Goal: Task Accomplishment & Management: Complete application form

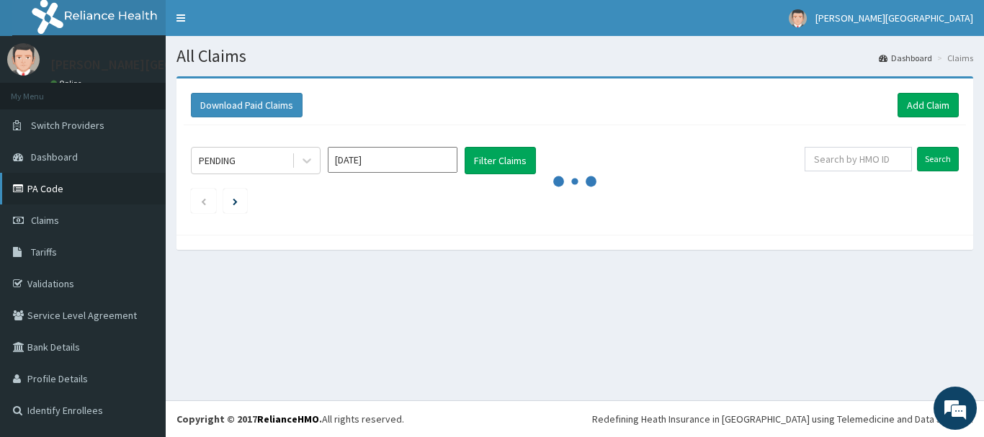
click at [42, 190] on link "PA Code" at bounding box center [83, 189] width 166 height 32
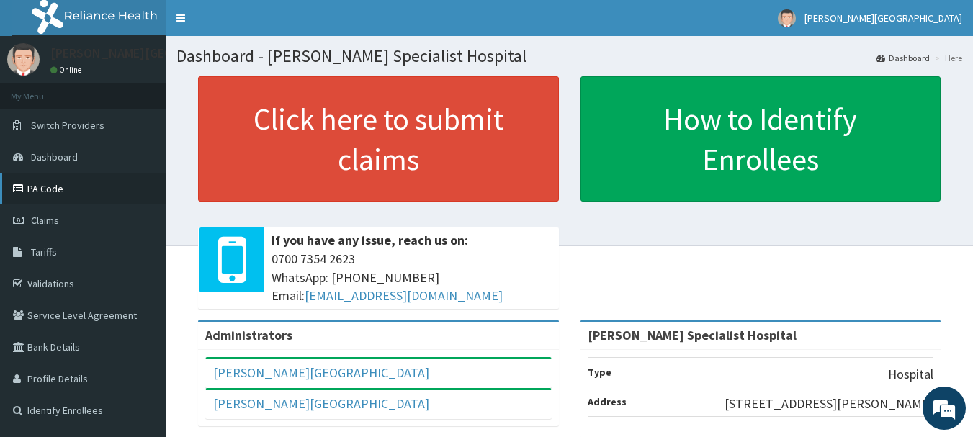
click at [42, 188] on link "PA Code" at bounding box center [83, 189] width 166 height 32
click at [36, 187] on link "PA Code" at bounding box center [83, 189] width 166 height 32
click at [57, 192] on link "PA Code" at bounding box center [83, 189] width 166 height 32
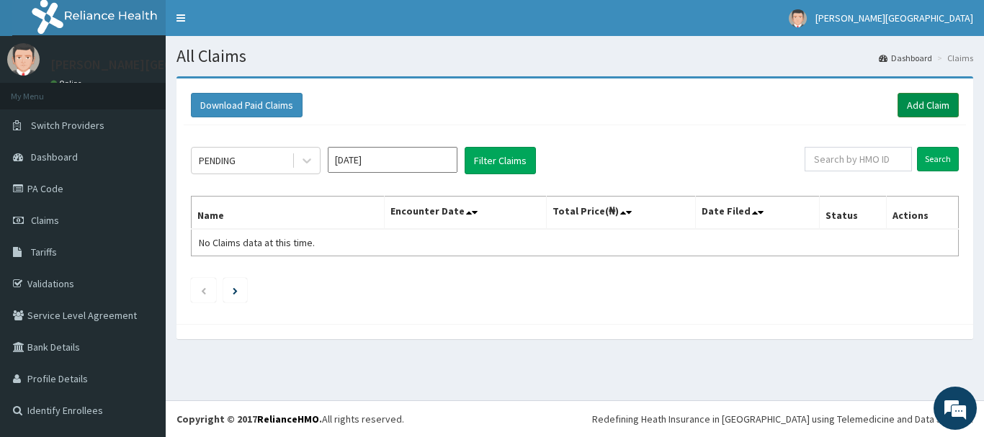
click at [922, 104] on link "Add Claim" at bounding box center [928, 105] width 61 height 24
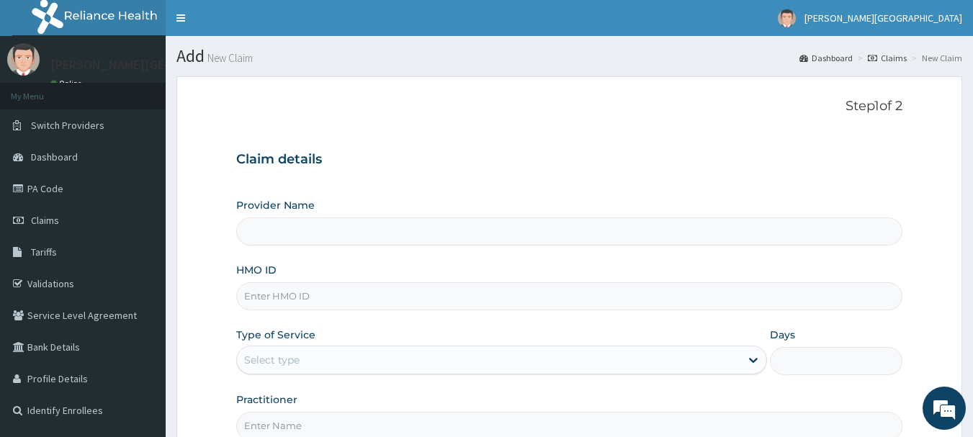
type input "[PERSON_NAME] Specialist Hospital"
click at [275, 294] on input "HMO ID" at bounding box center [569, 296] width 667 height 28
type input "SWG/10192/D"
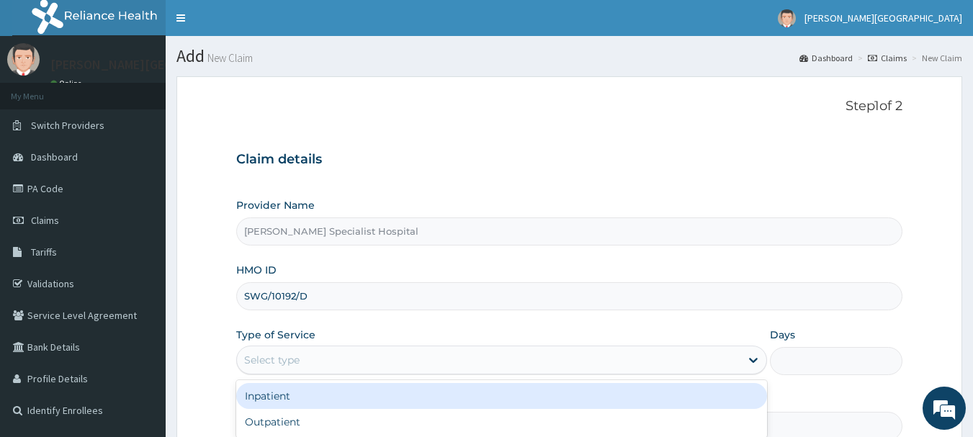
click at [298, 358] on div "Select type" at bounding box center [271, 360] width 55 height 14
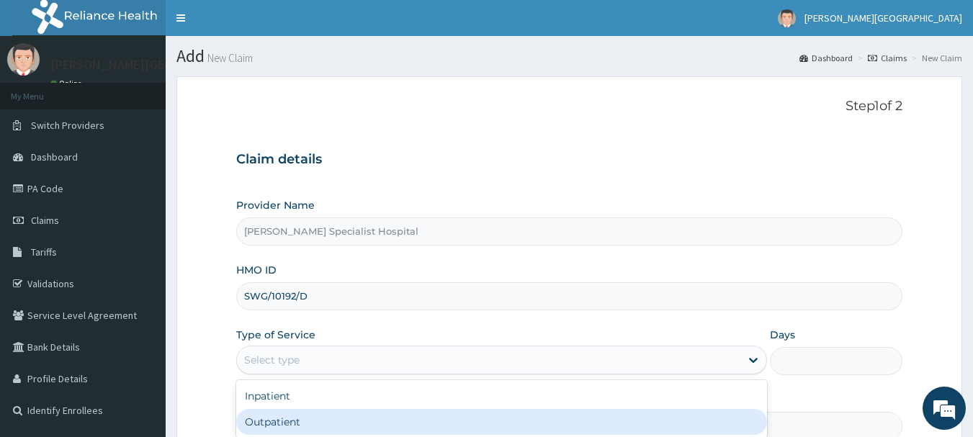
click at [279, 419] on div "Outpatient" at bounding box center [501, 422] width 531 height 26
type input "1"
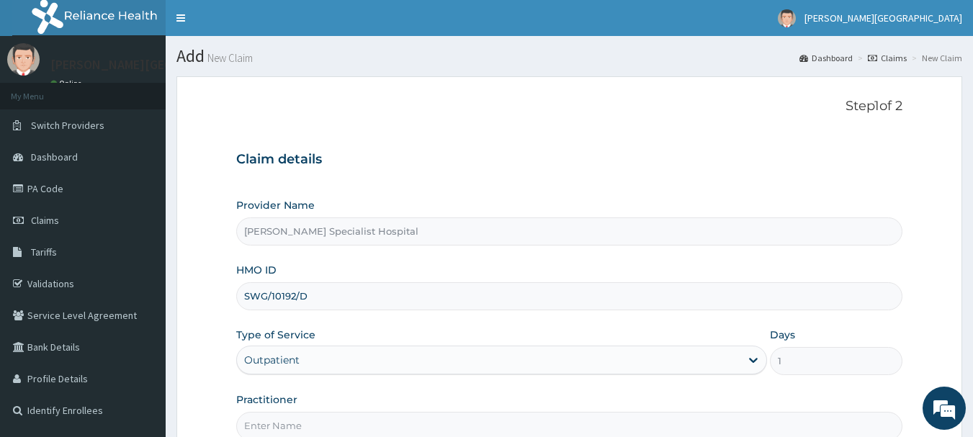
click at [294, 419] on input "Practitioner" at bounding box center [569, 426] width 667 height 28
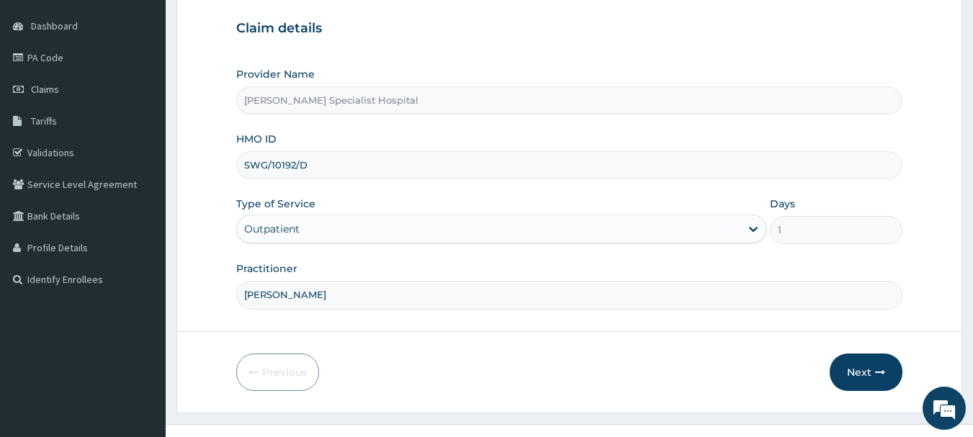
scroll to position [155, 0]
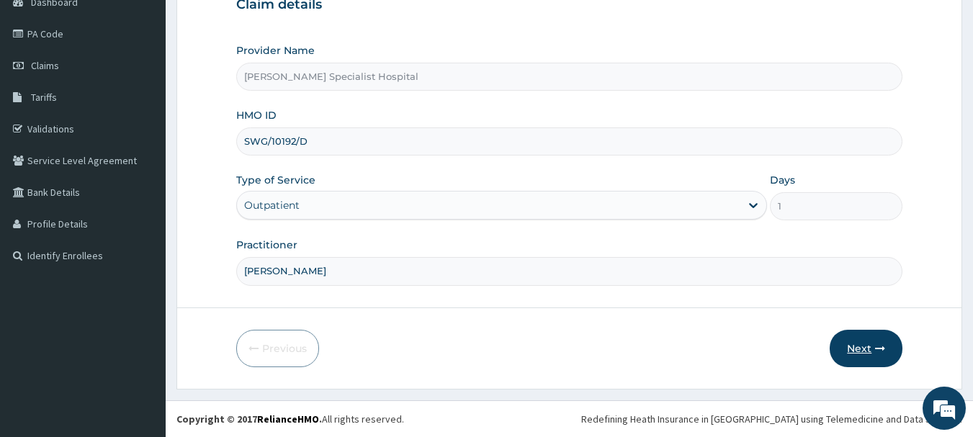
type input "[PERSON_NAME]"
click at [873, 347] on button "Next" at bounding box center [866, 348] width 73 height 37
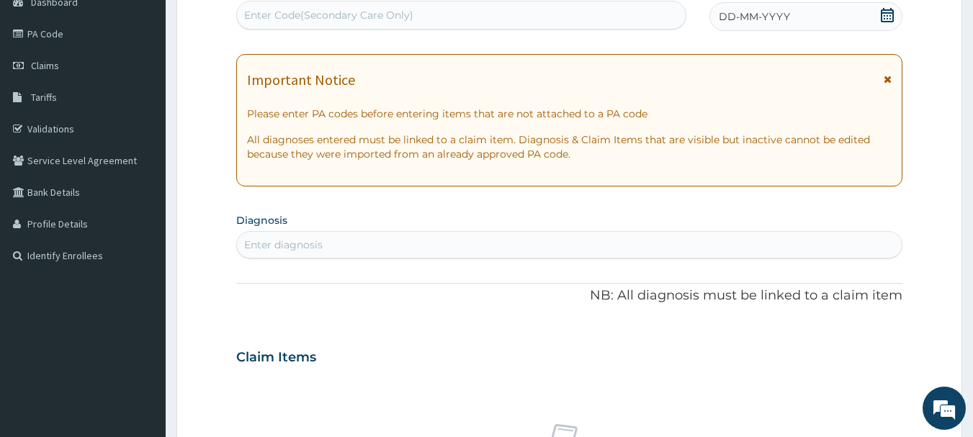
click at [290, 243] on div "Enter diagnosis" at bounding box center [283, 245] width 79 height 14
type input "[MEDICAL_DATA]"
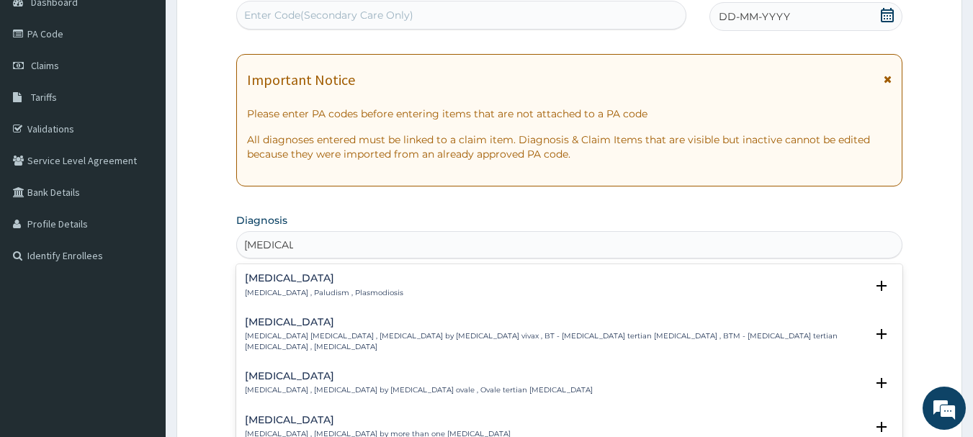
click at [277, 285] on div "[MEDICAL_DATA] [MEDICAL_DATA] , Paludism , Plasmodiosis" at bounding box center [324, 285] width 159 height 25
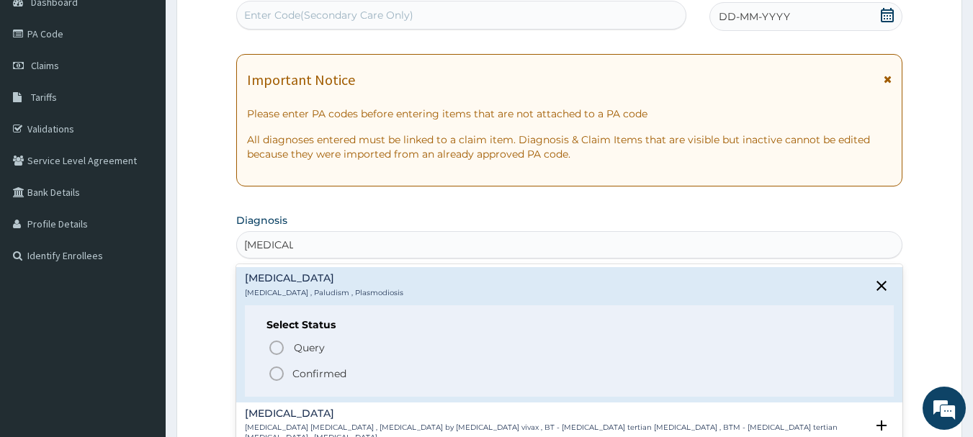
click at [277, 373] on icon "status option filled" at bounding box center [276, 373] width 17 height 17
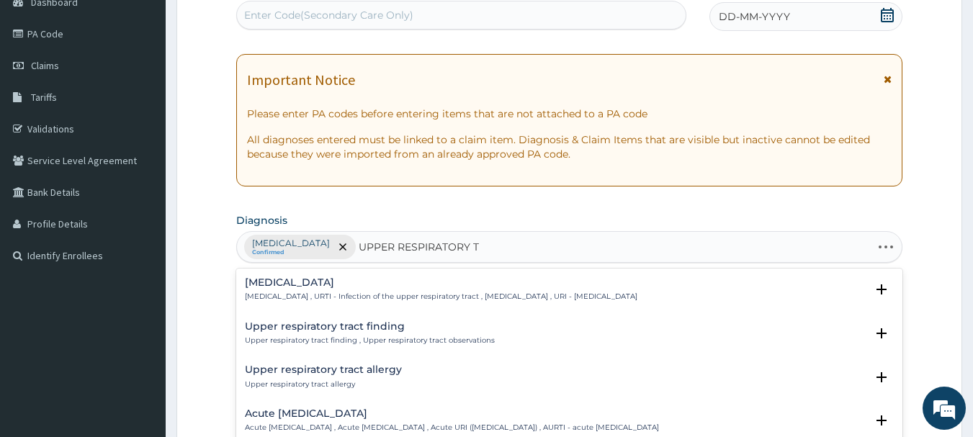
type input "UPPER RESPIRATORY TR"
click at [313, 286] on h4 "[MEDICAL_DATA]" at bounding box center [441, 282] width 393 height 11
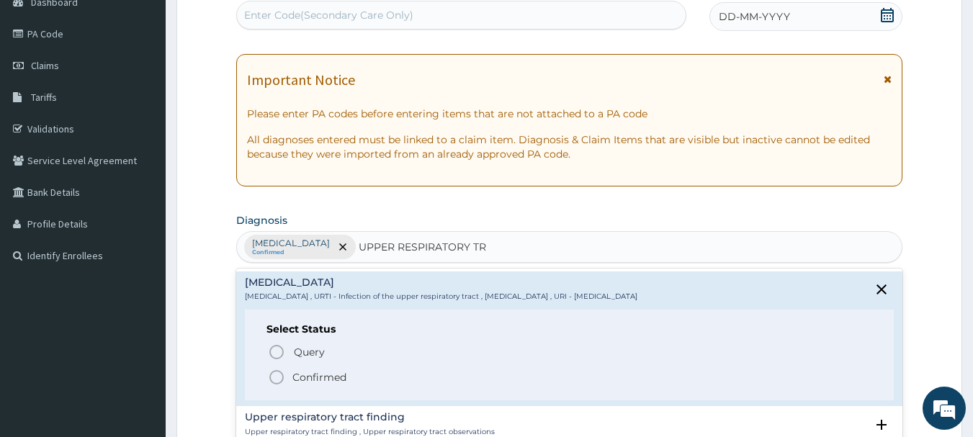
click at [277, 377] on icon "status option filled" at bounding box center [276, 377] width 17 height 17
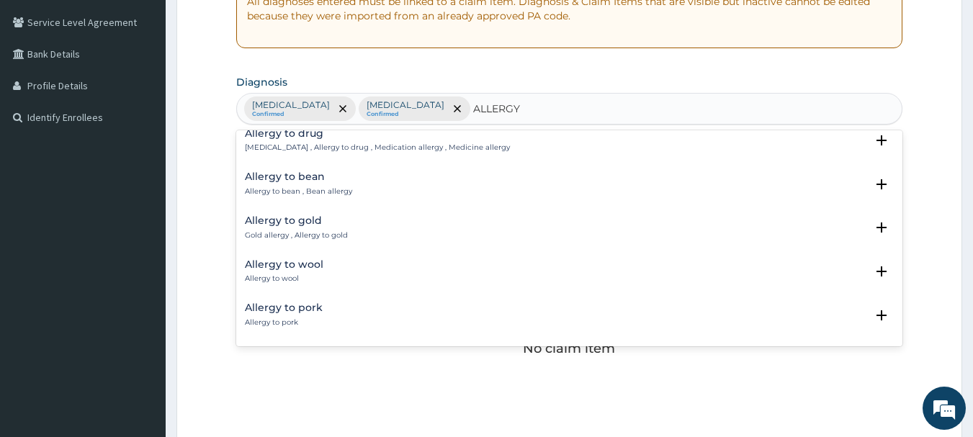
scroll to position [0, 0]
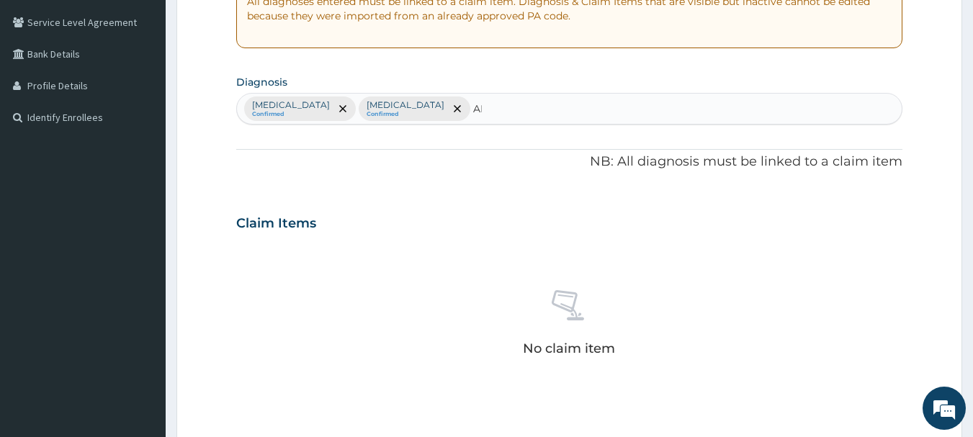
type input "A"
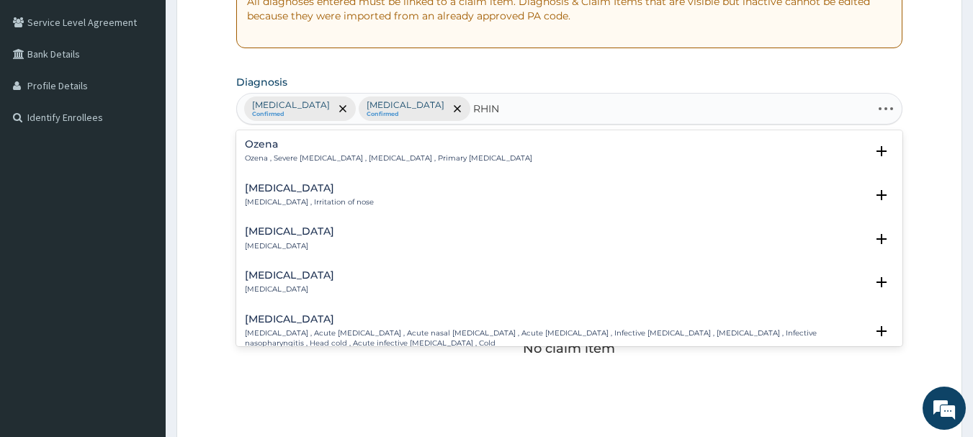
type input "RHINI"
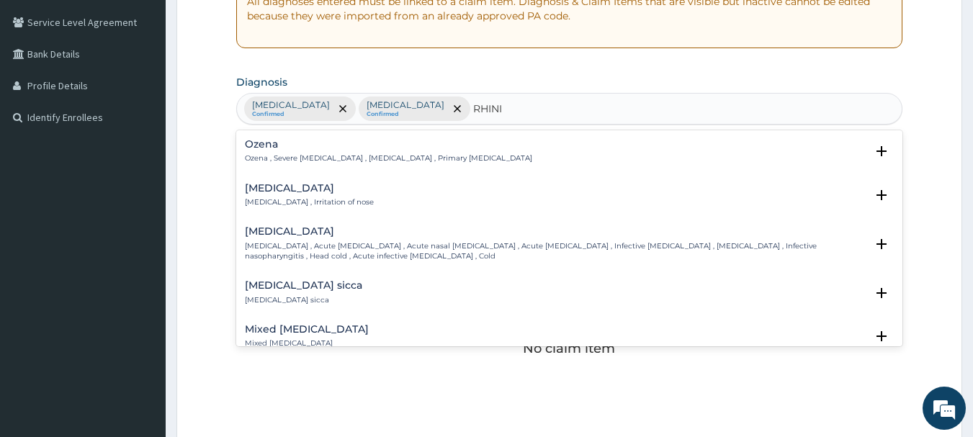
click at [257, 195] on div "[MEDICAL_DATA] [MEDICAL_DATA] , Irritation of nose" at bounding box center [309, 195] width 129 height 25
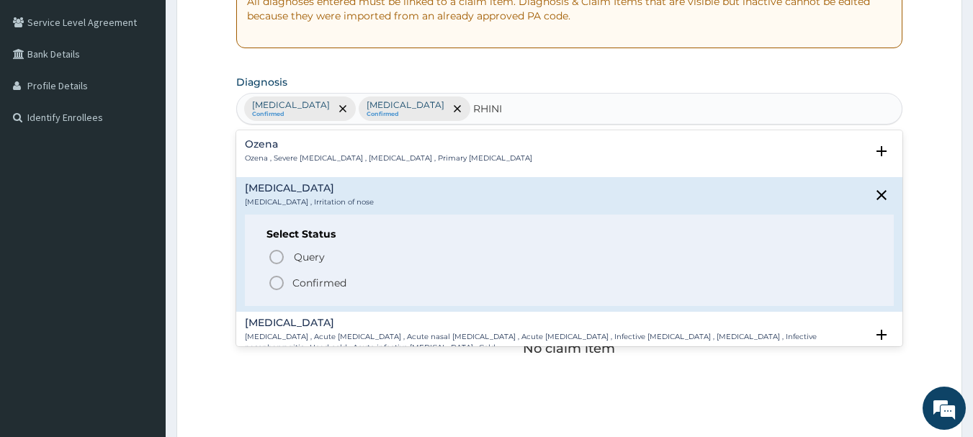
click at [278, 286] on icon "status option filled" at bounding box center [276, 283] width 17 height 17
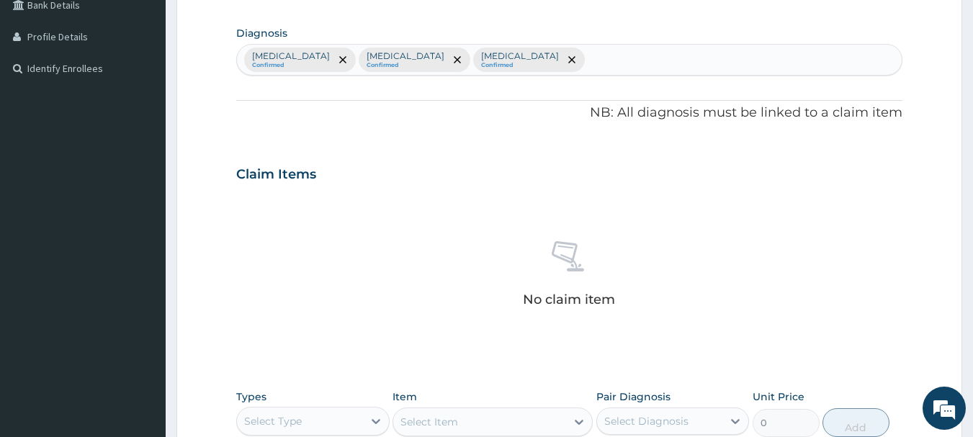
scroll to position [489, 0]
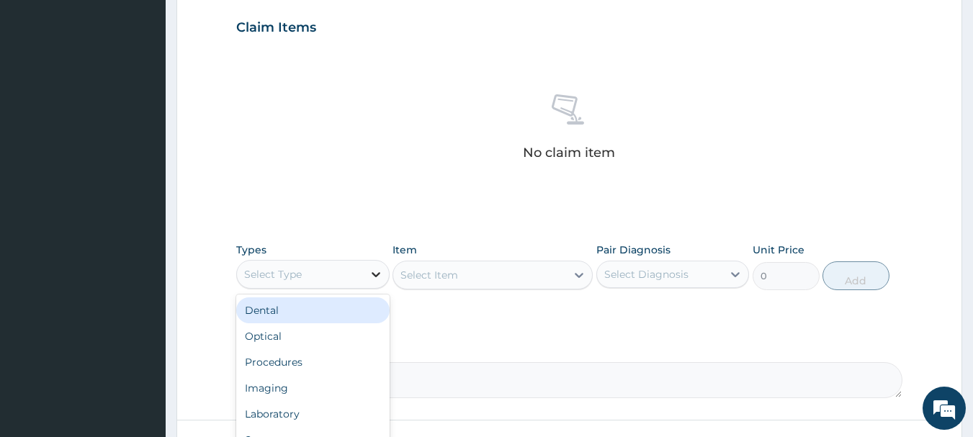
click at [376, 277] on icon at bounding box center [376, 274] width 14 height 14
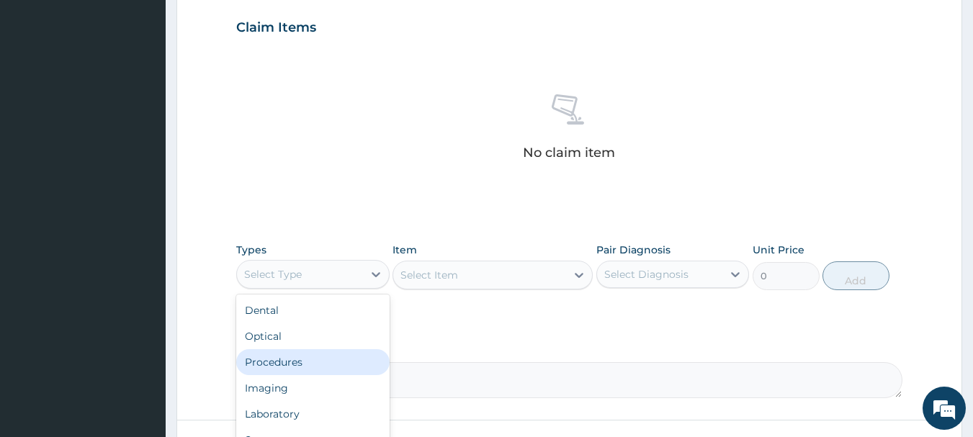
click at [327, 369] on div "Procedures" at bounding box center [312, 362] width 153 height 26
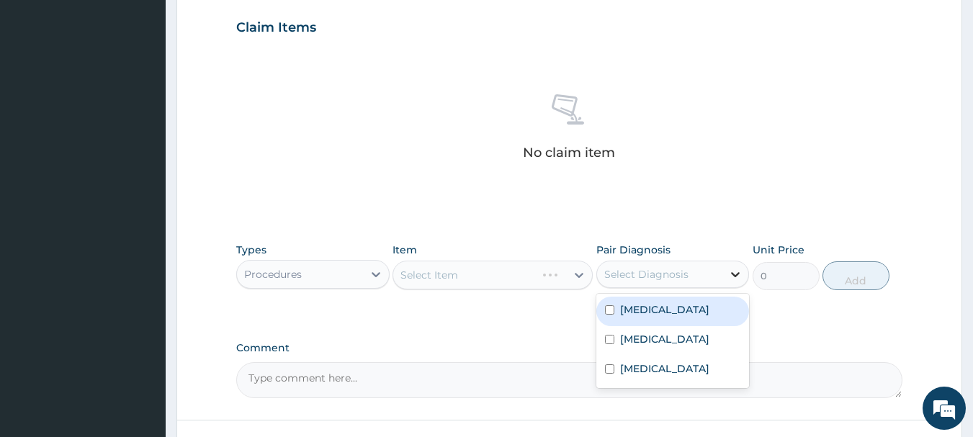
click at [736, 275] on icon at bounding box center [736, 274] width 14 height 14
click at [680, 317] on div "[MEDICAL_DATA]" at bounding box center [673, 312] width 153 height 30
checkbox input "true"
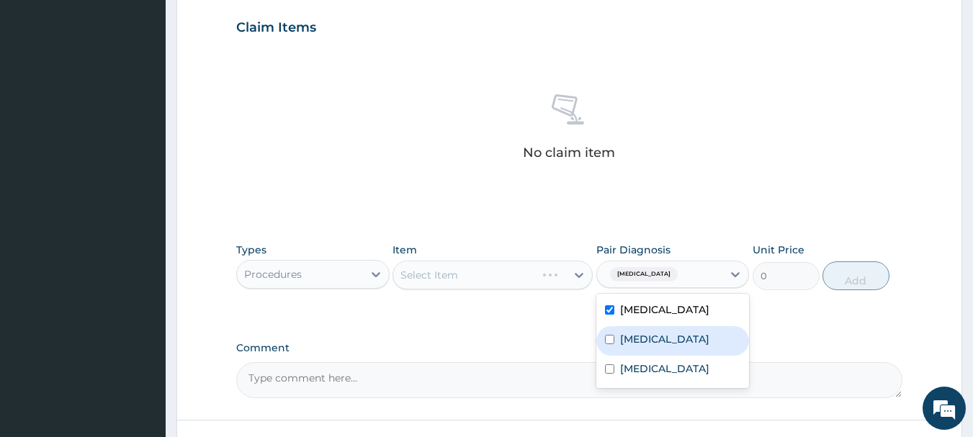
click at [656, 347] on label "[MEDICAL_DATA]" at bounding box center [664, 339] width 89 height 14
checkbox input "true"
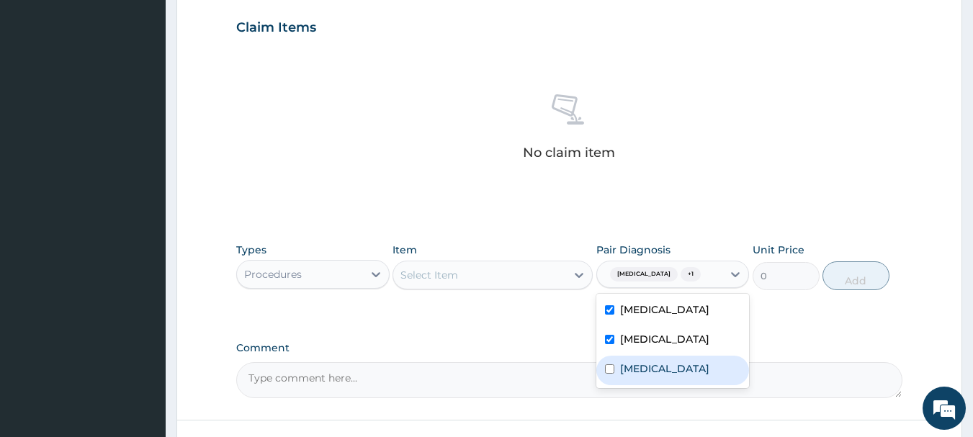
click at [640, 376] on label "[MEDICAL_DATA]" at bounding box center [664, 369] width 89 height 14
checkbox input "true"
click at [579, 275] on icon at bounding box center [579, 275] width 14 height 14
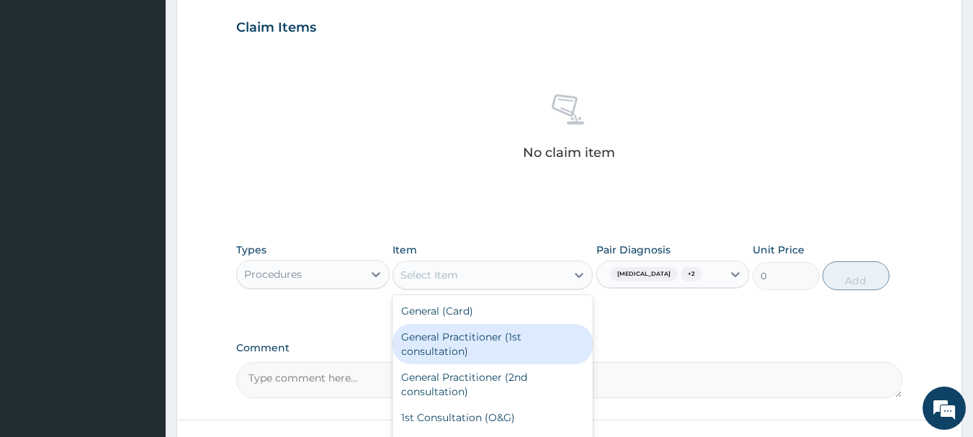
click at [473, 345] on div "General Practitioner (1st consultation)" at bounding box center [493, 344] width 200 height 40
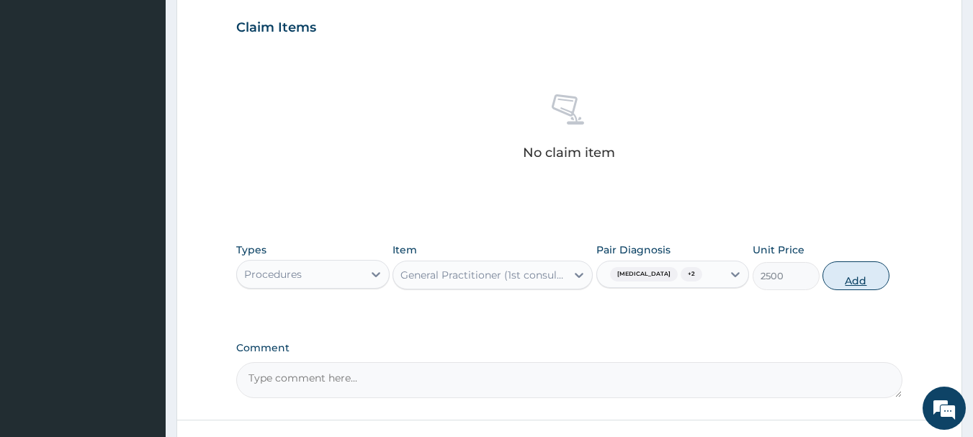
click at [851, 281] on button "Add" at bounding box center [856, 276] width 67 height 29
type input "0"
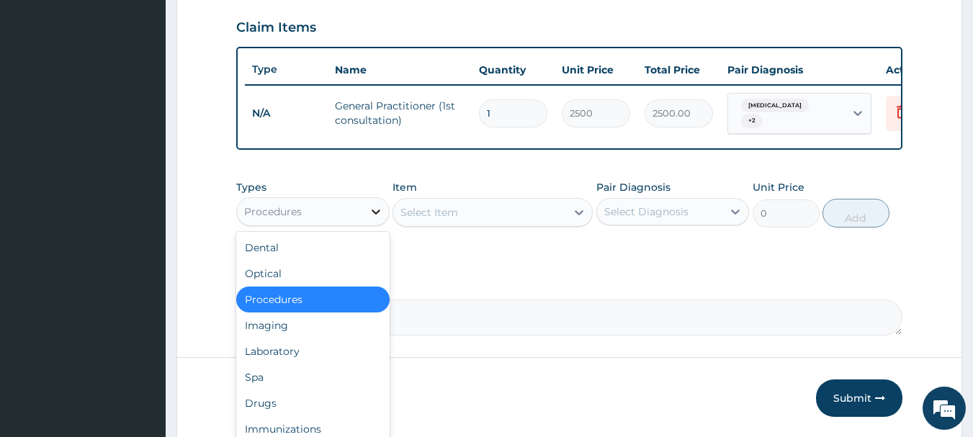
click at [376, 219] on icon at bounding box center [376, 212] width 14 height 14
click at [286, 409] on div "Drugs" at bounding box center [312, 404] width 153 height 26
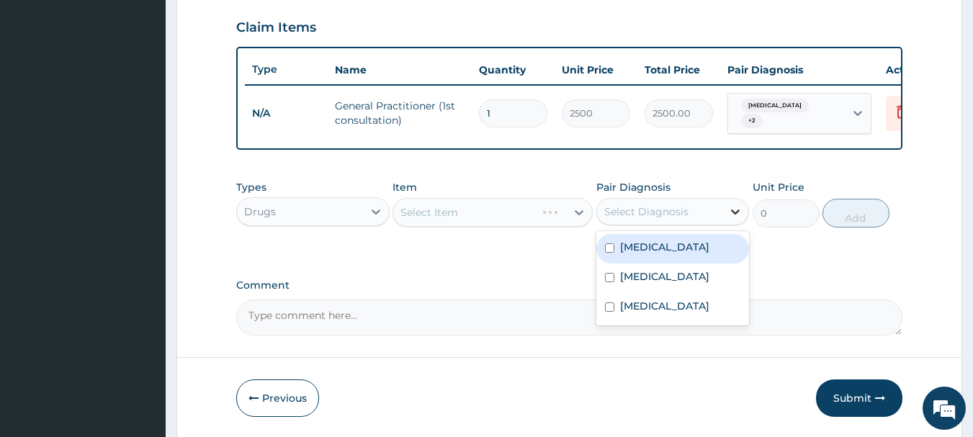
click at [736, 219] on icon at bounding box center [736, 212] width 14 height 14
click at [652, 254] on label "[MEDICAL_DATA]" at bounding box center [664, 247] width 89 height 14
checkbox input "true"
click at [583, 218] on icon at bounding box center [579, 212] width 14 height 14
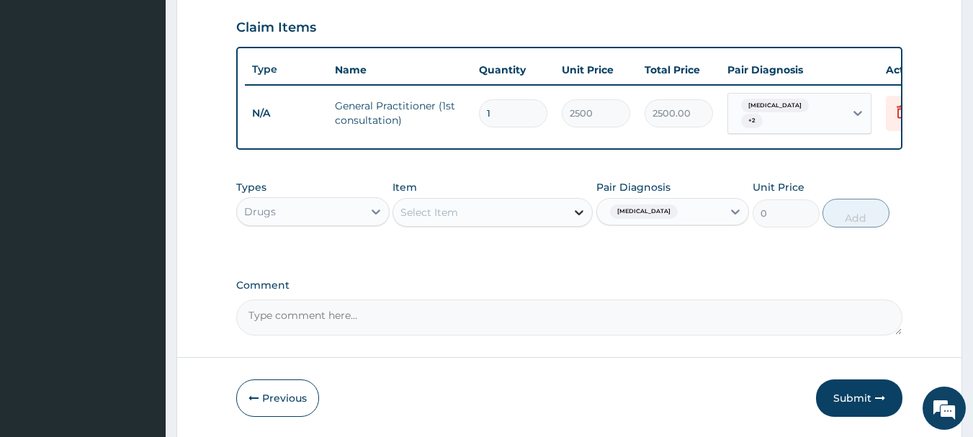
click at [579, 215] on icon at bounding box center [579, 212] width 9 height 5
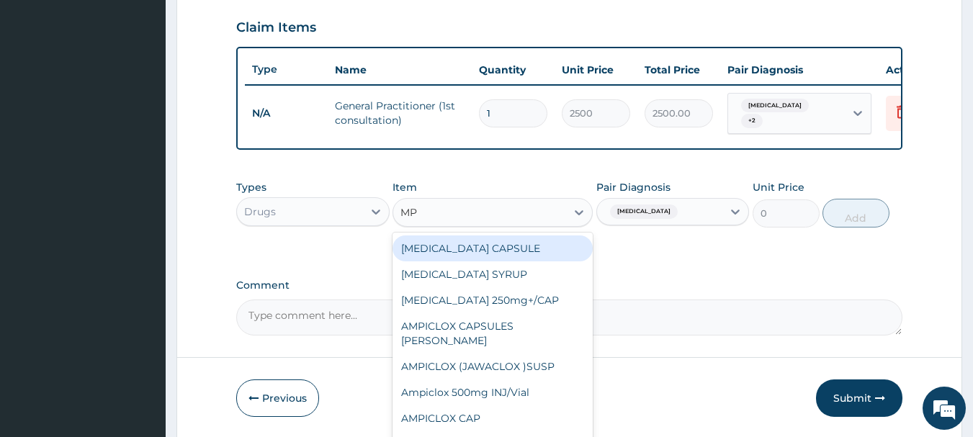
type input "M"
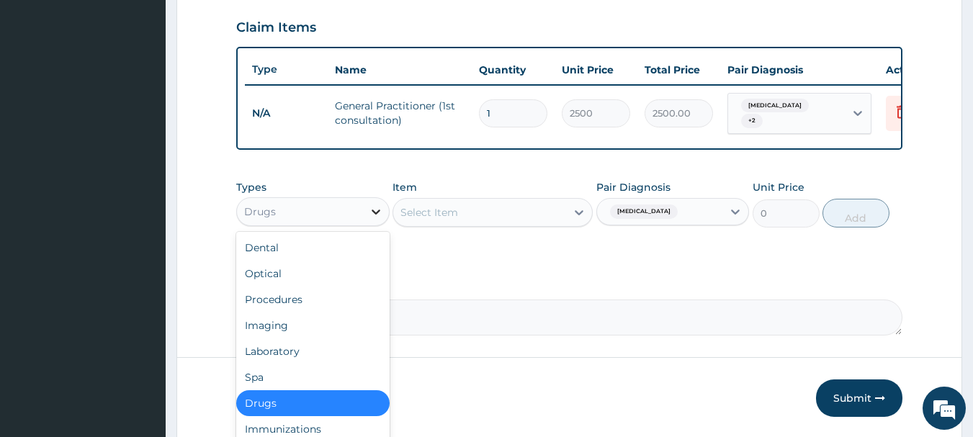
click at [372, 216] on icon at bounding box center [376, 212] width 14 height 14
click at [317, 360] on div "Laboratory" at bounding box center [312, 352] width 153 height 26
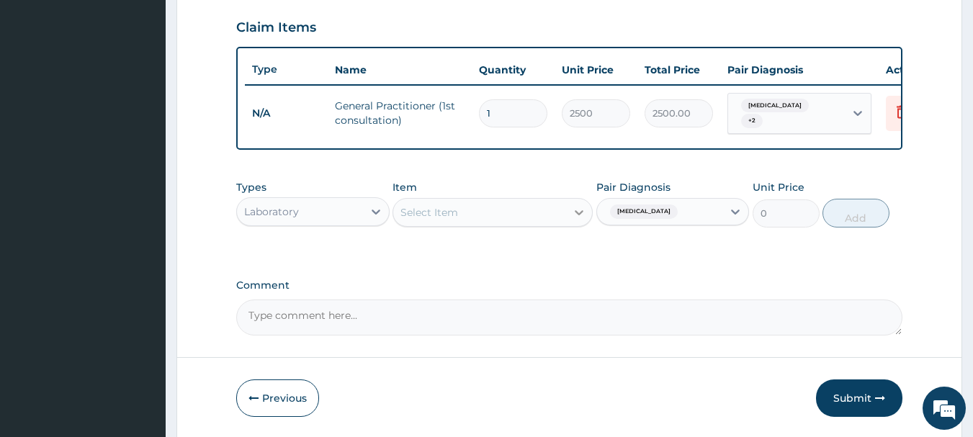
click at [577, 220] on icon at bounding box center [579, 212] width 14 height 14
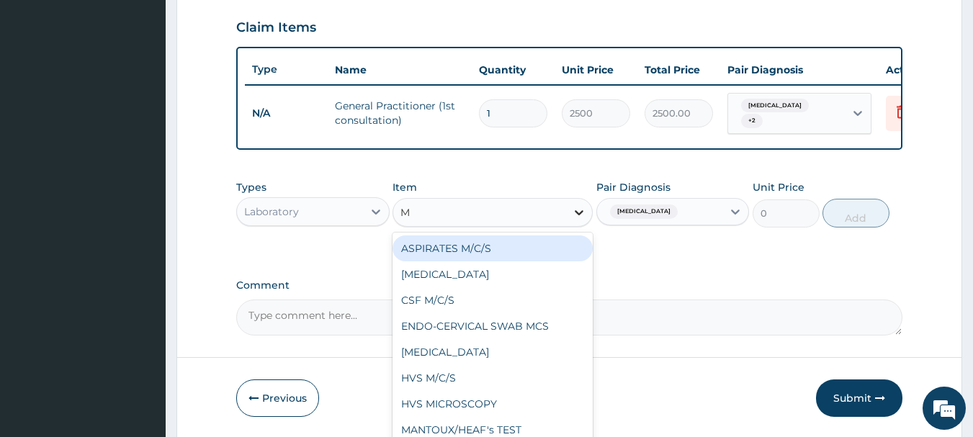
type input "MP"
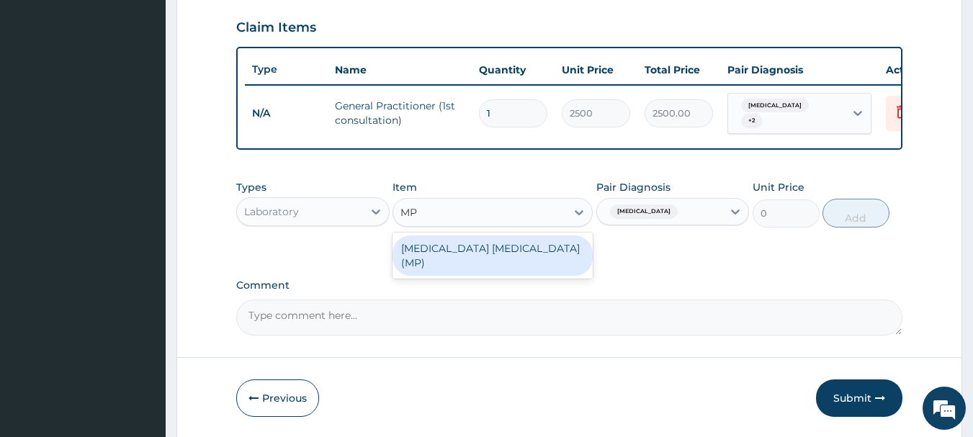
click at [442, 257] on div "[MEDICAL_DATA] [MEDICAL_DATA] (MP)" at bounding box center [493, 256] width 200 height 40
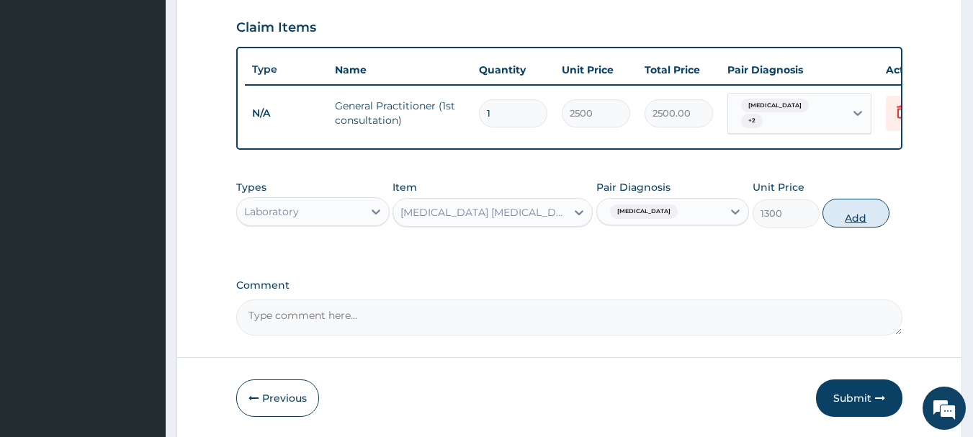
click at [850, 223] on button "Add" at bounding box center [856, 213] width 67 height 29
type input "0"
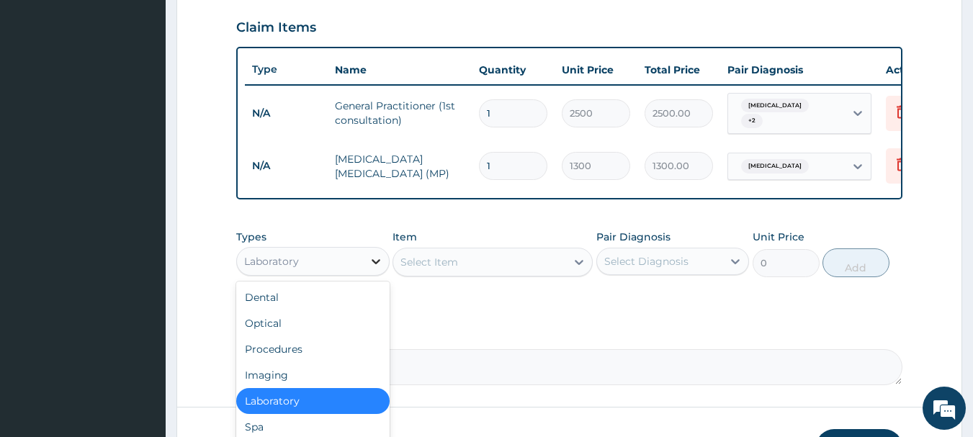
click at [375, 264] on icon at bounding box center [376, 261] width 9 height 5
click at [513, 267] on div "Select Item" at bounding box center [479, 262] width 173 height 23
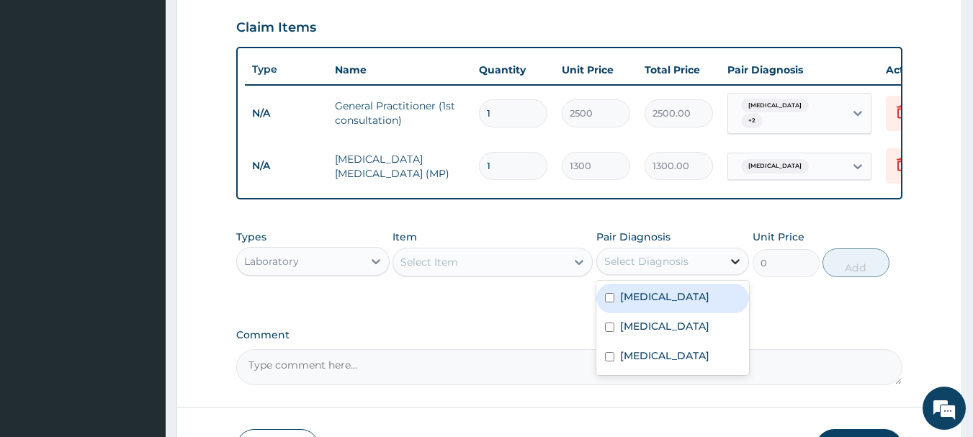
click at [730, 267] on icon at bounding box center [736, 261] width 14 height 14
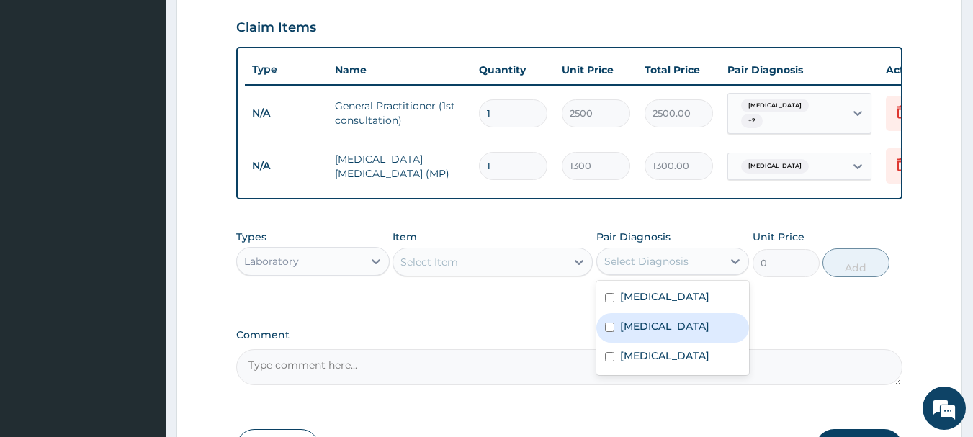
click at [655, 334] on label "[MEDICAL_DATA]" at bounding box center [664, 326] width 89 height 14
checkbox input "true"
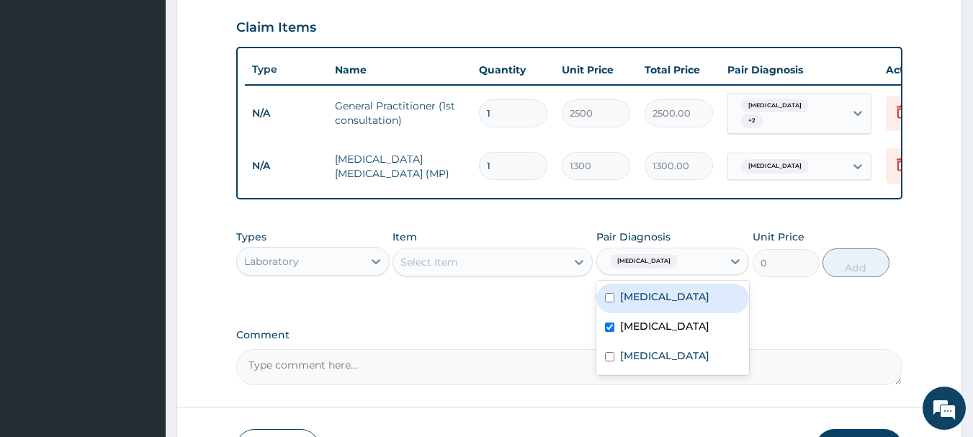
click at [532, 269] on div "Select Item" at bounding box center [479, 262] width 173 height 23
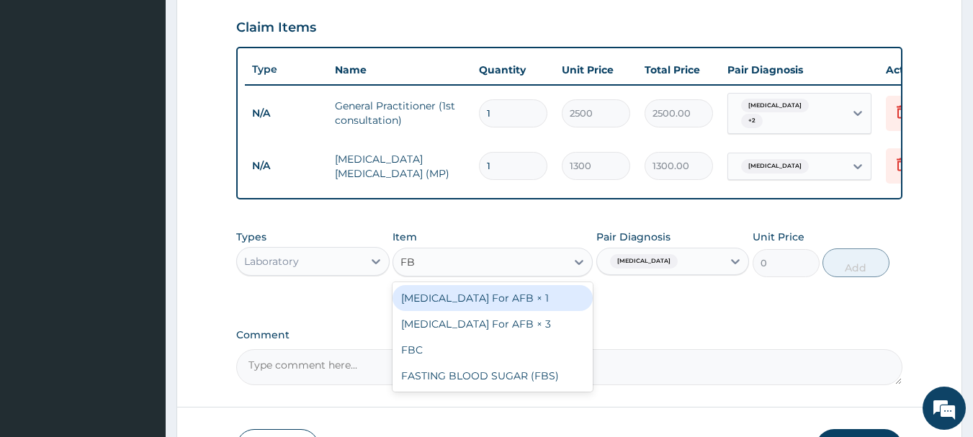
type input "FBC"
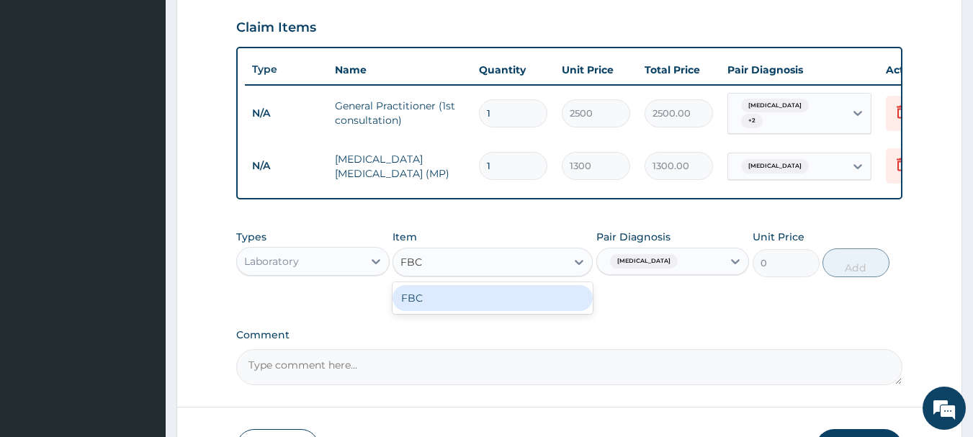
click at [517, 308] on div "FBC" at bounding box center [493, 298] width 200 height 26
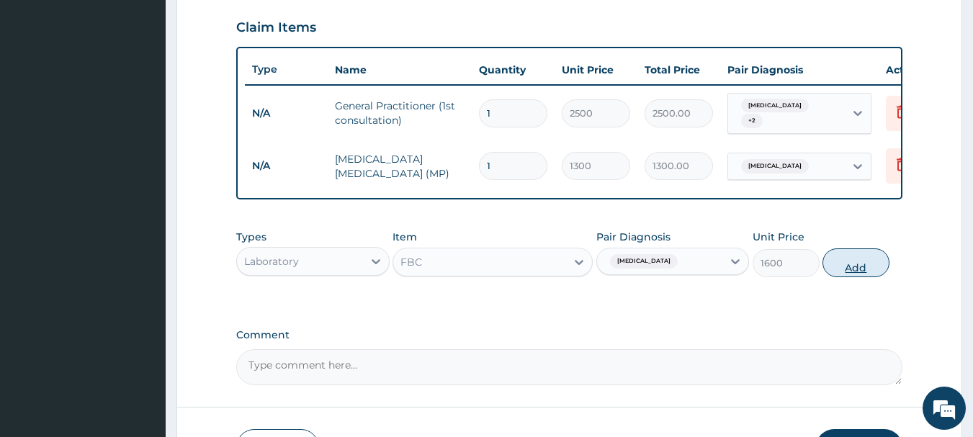
click at [855, 269] on button "Add" at bounding box center [856, 263] width 67 height 29
type input "0"
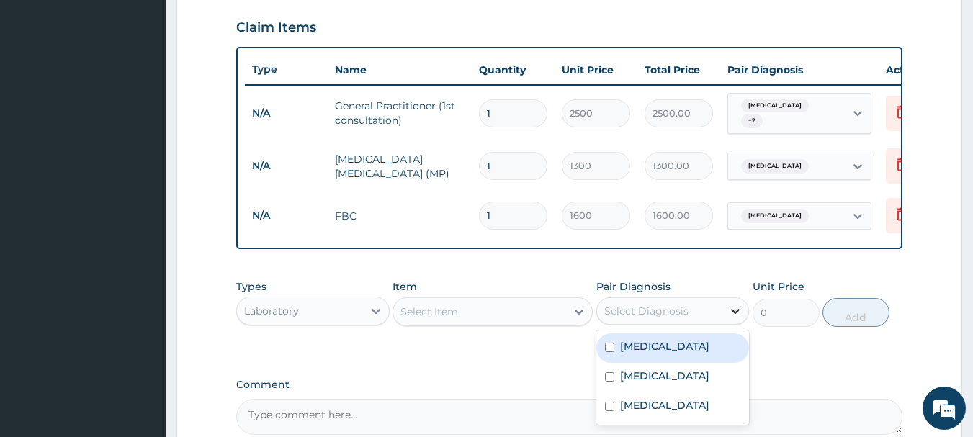
click at [739, 314] on icon at bounding box center [736, 311] width 9 height 5
click at [640, 352] on label "[MEDICAL_DATA]" at bounding box center [664, 346] width 89 height 14
checkbox input "true"
click at [539, 317] on div "Select Item" at bounding box center [479, 311] width 173 height 23
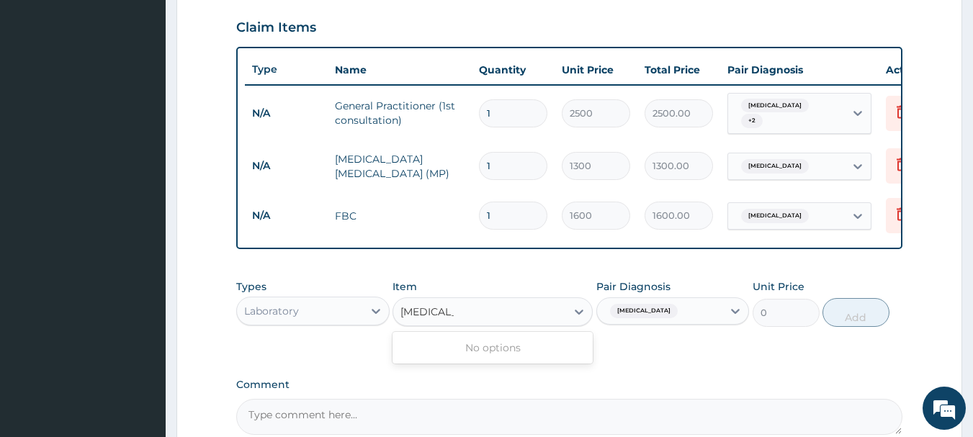
scroll to position [643, 0]
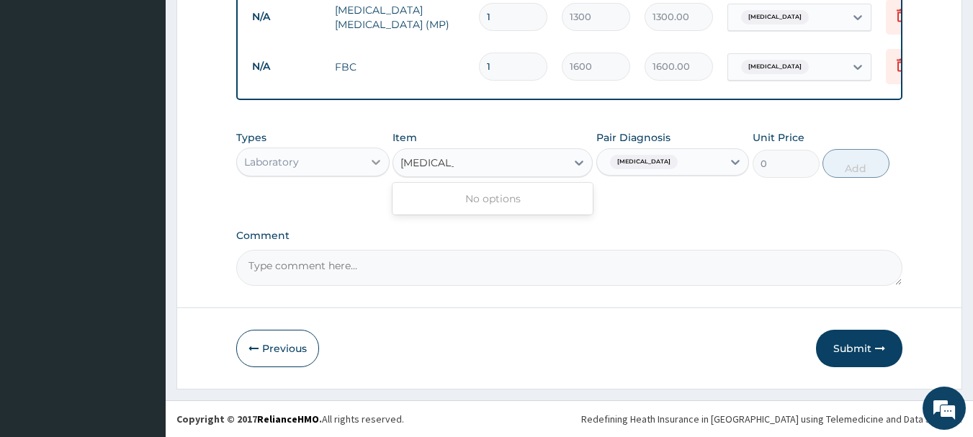
type input "[MEDICAL_DATA]"
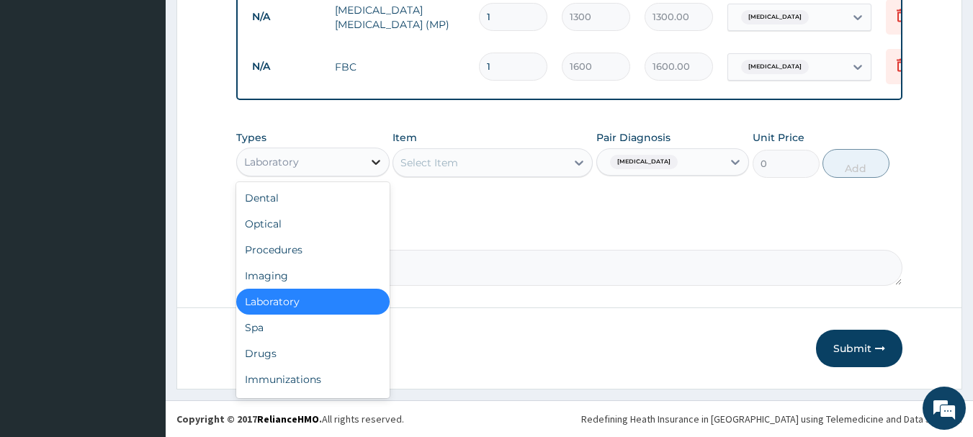
click at [375, 162] on icon at bounding box center [376, 162] width 9 height 5
click at [276, 352] on div "Drugs" at bounding box center [312, 354] width 153 height 26
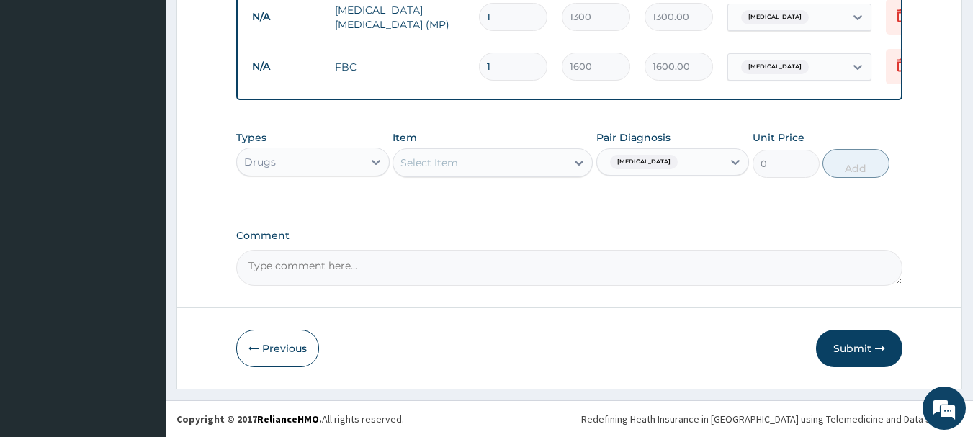
click at [580, 162] on icon at bounding box center [579, 163] width 14 height 14
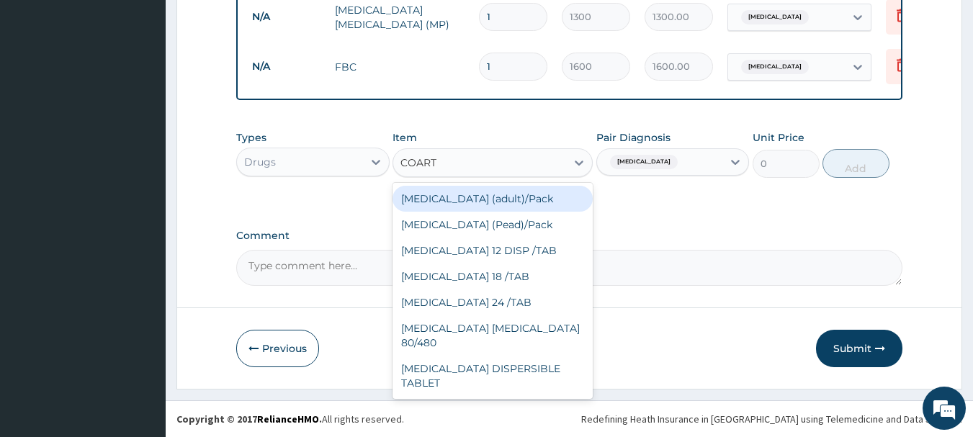
type input "COARTE"
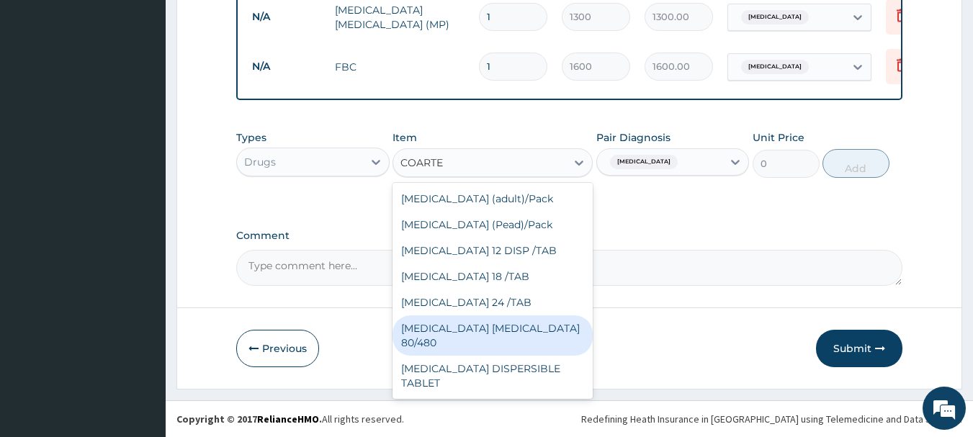
click at [446, 329] on div "[MEDICAL_DATA] [MEDICAL_DATA] 80/480" at bounding box center [493, 336] width 200 height 40
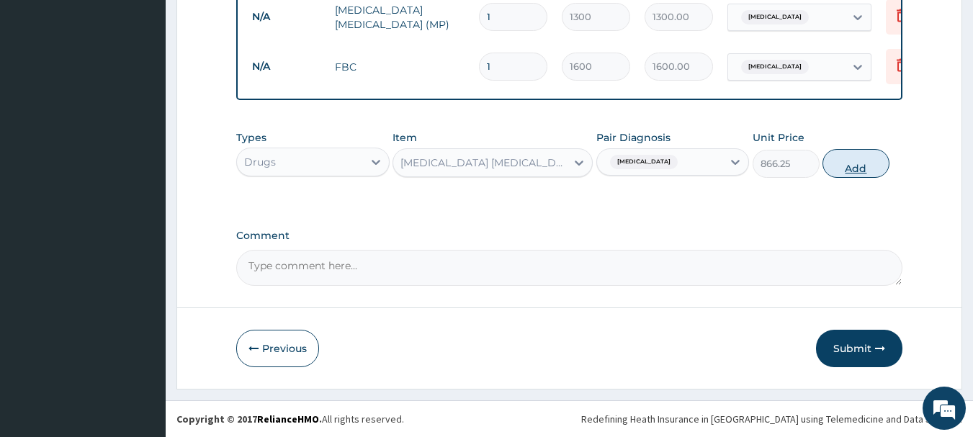
click at [859, 169] on button "Add" at bounding box center [856, 163] width 67 height 29
type input "0"
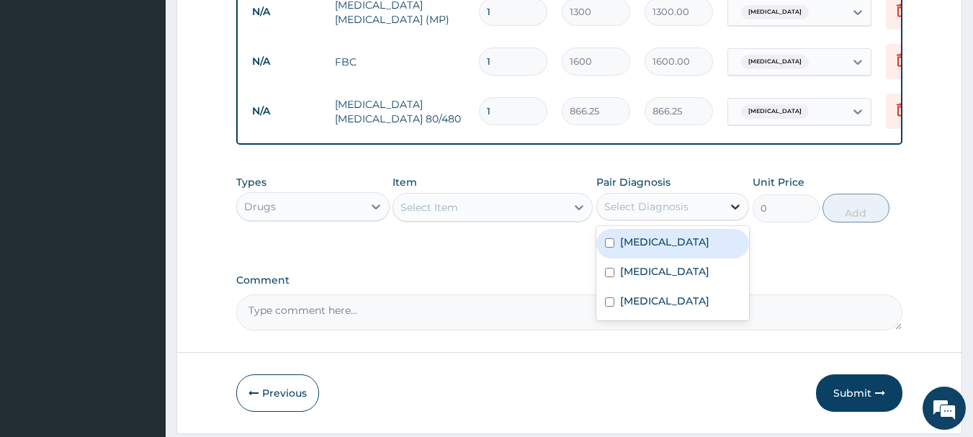
click at [734, 214] on icon at bounding box center [736, 207] width 14 height 14
click at [649, 249] on label "[MEDICAL_DATA]" at bounding box center [664, 242] width 89 height 14
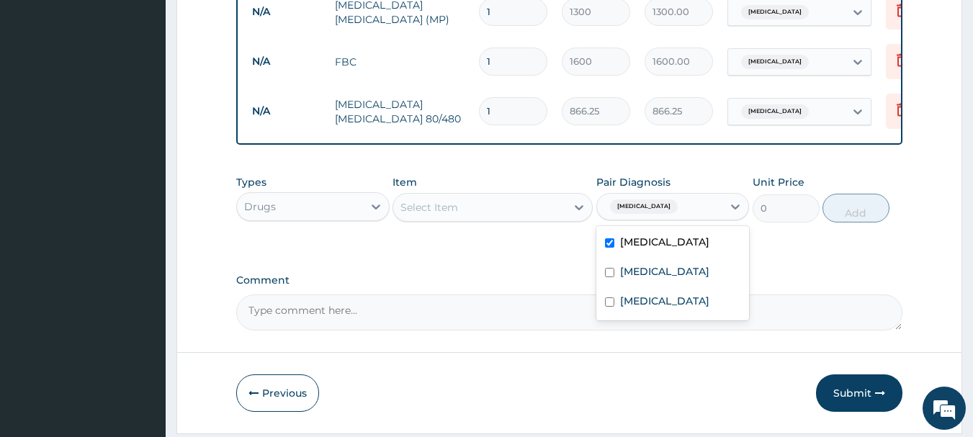
checkbox input "true"
click at [581, 215] on icon at bounding box center [579, 207] width 14 height 14
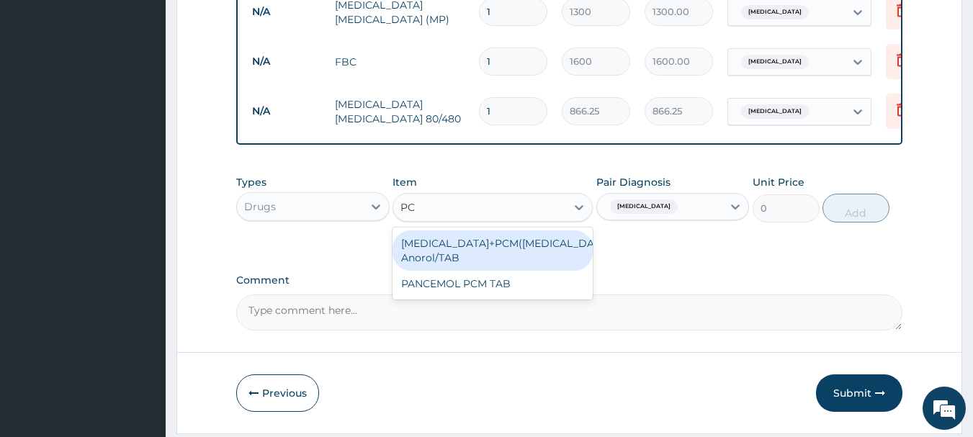
type input "PCM"
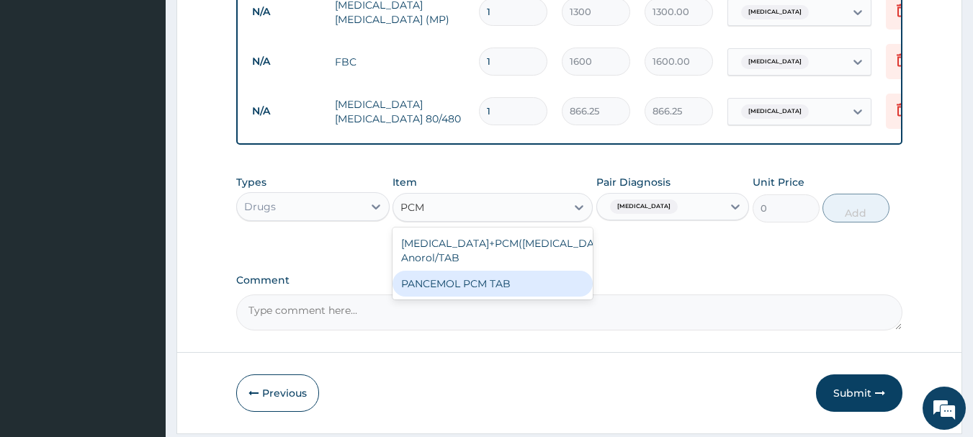
click at [447, 288] on div "PANCEMOL PCM TAB" at bounding box center [493, 284] width 200 height 26
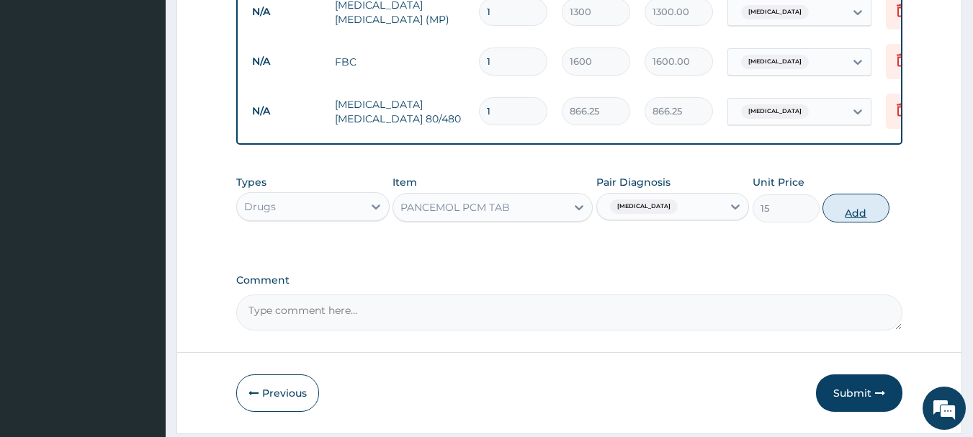
click at [859, 213] on button "Add" at bounding box center [856, 208] width 67 height 29
type input "0"
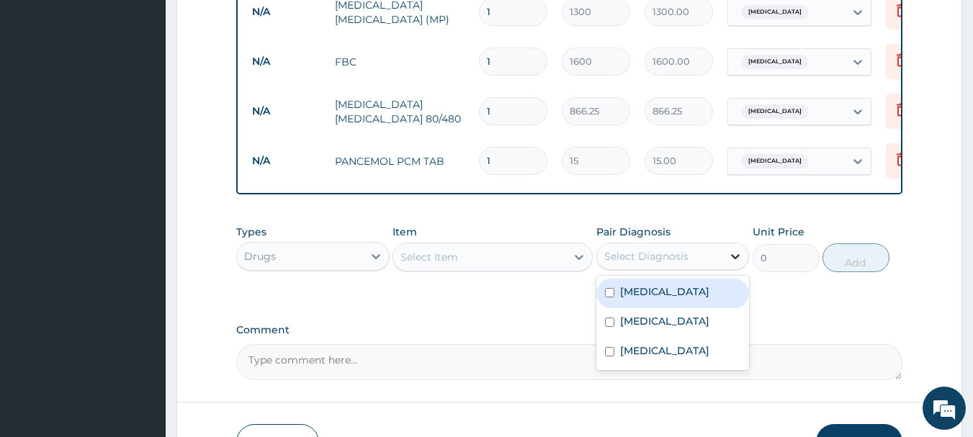
click at [734, 259] on icon at bounding box center [736, 256] width 9 height 5
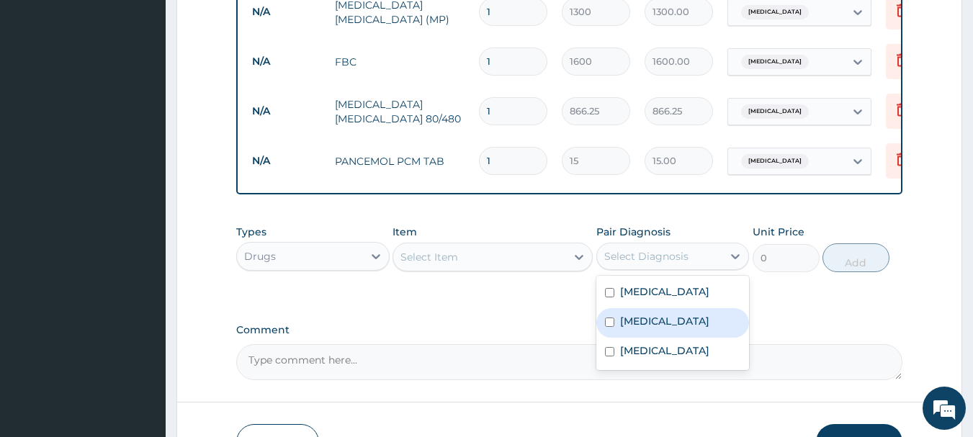
click at [646, 329] on label "[MEDICAL_DATA]" at bounding box center [664, 321] width 89 height 14
checkbox input "true"
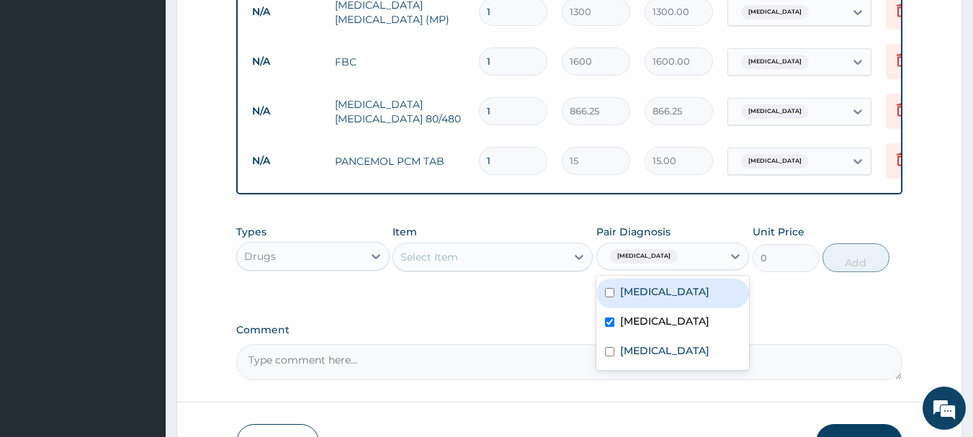
click at [540, 263] on div "Select Item" at bounding box center [479, 257] width 173 height 23
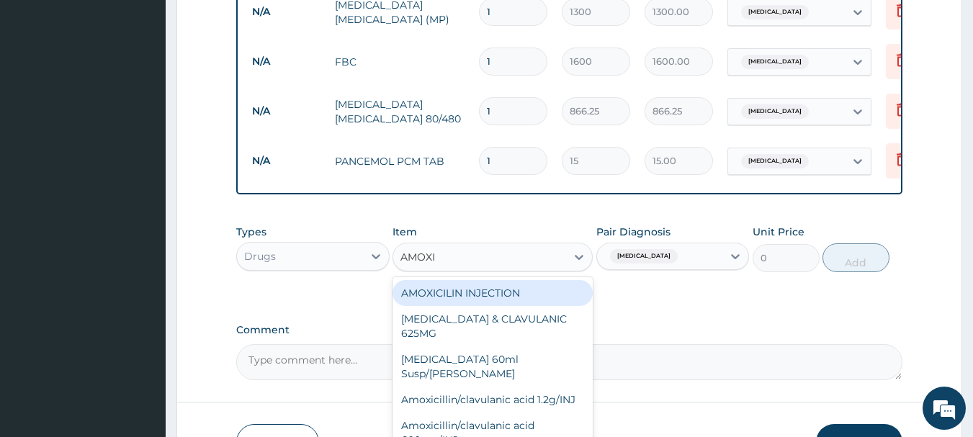
type input "[MEDICAL_DATA]"
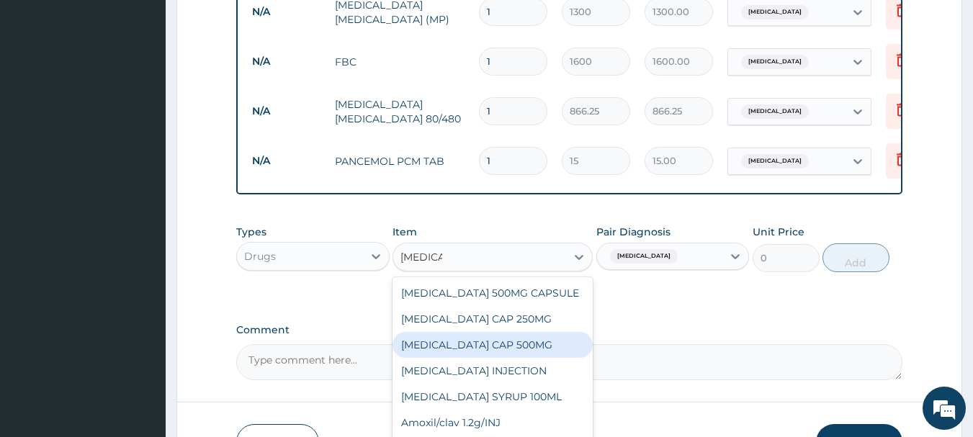
click at [465, 352] on div "[MEDICAL_DATA] CAP 500MG" at bounding box center [493, 345] width 200 height 26
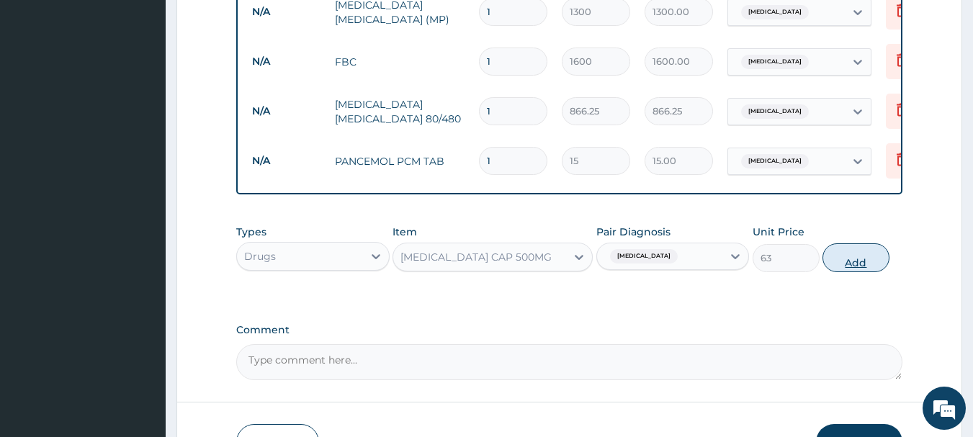
click at [857, 267] on button "Add" at bounding box center [856, 258] width 67 height 29
type input "0"
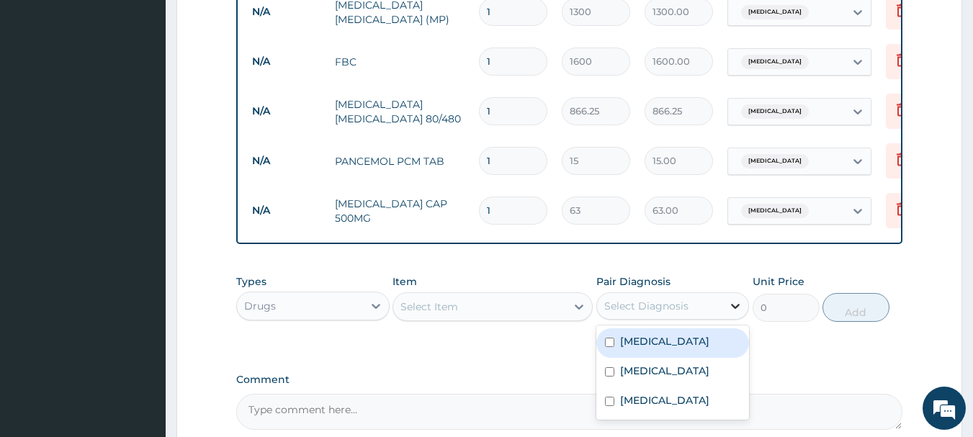
click at [736, 313] on icon at bounding box center [736, 306] width 14 height 14
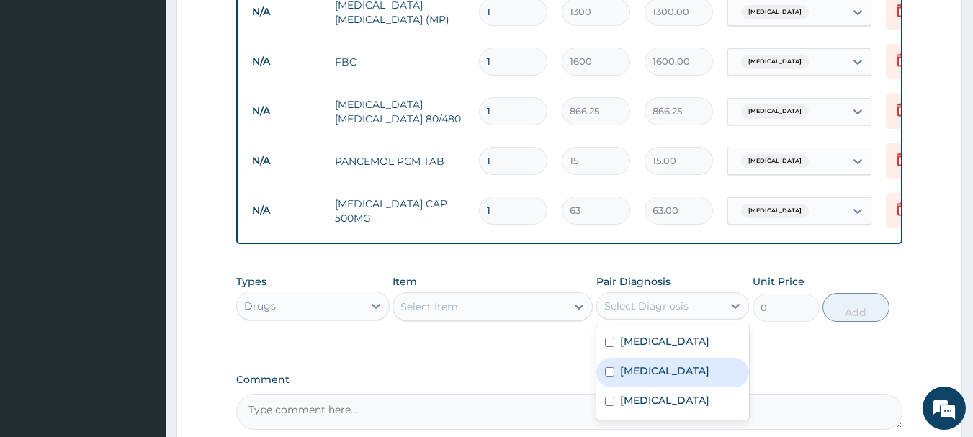
click at [637, 378] on label "[MEDICAL_DATA]" at bounding box center [664, 371] width 89 height 14
checkbox input "true"
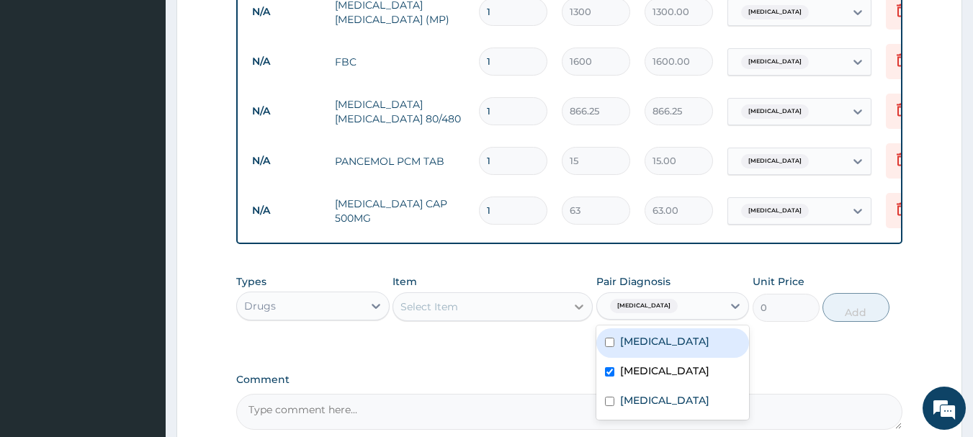
click at [572, 312] on icon at bounding box center [579, 307] width 14 height 14
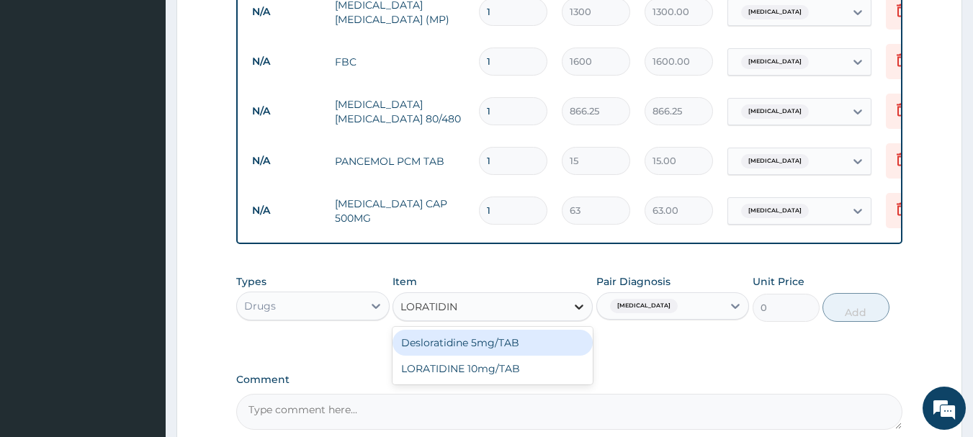
type input "LORATIDINE"
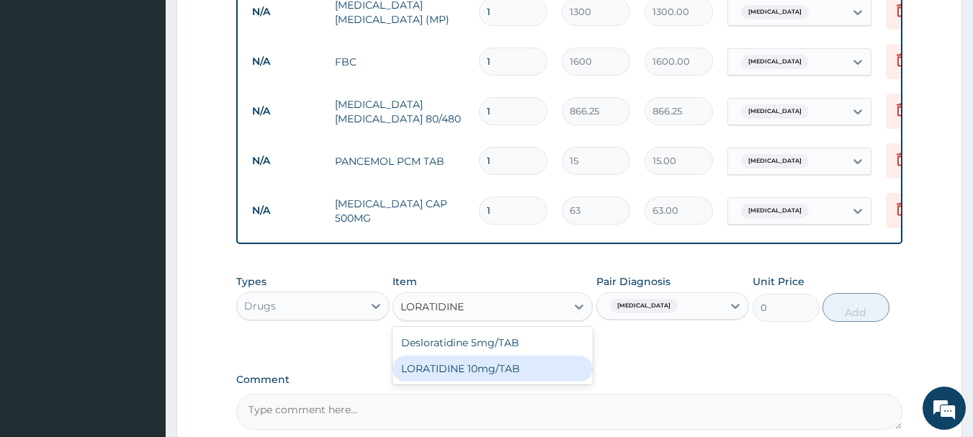
click at [507, 374] on div "LORATIDINE 10mg/TAB" at bounding box center [493, 369] width 200 height 26
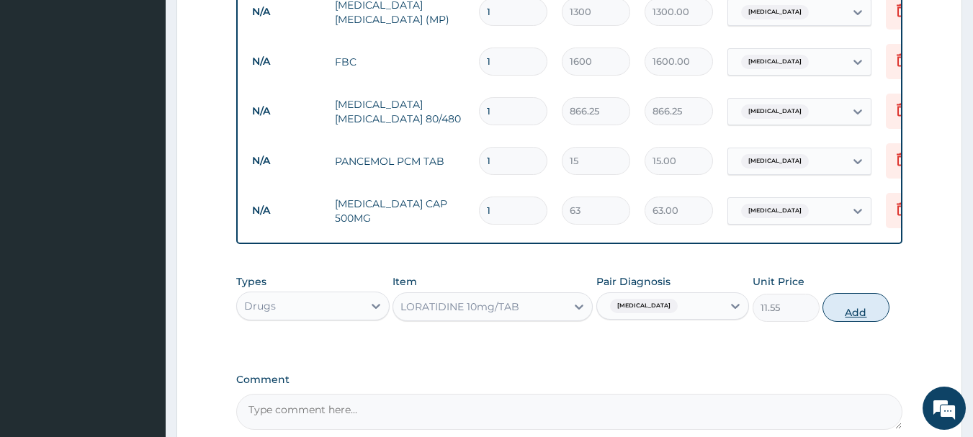
click at [865, 315] on button "Add" at bounding box center [856, 307] width 67 height 29
type input "0"
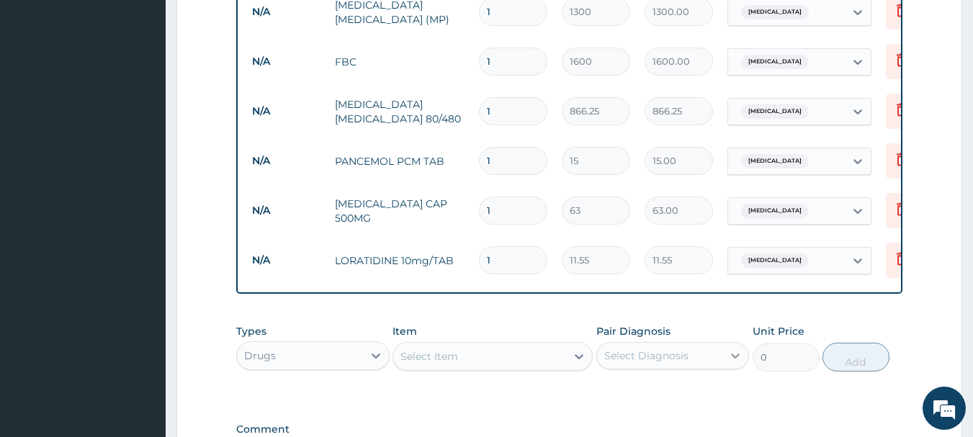
click at [737, 363] on icon at bounding box center [736, 356] width 14 height 14
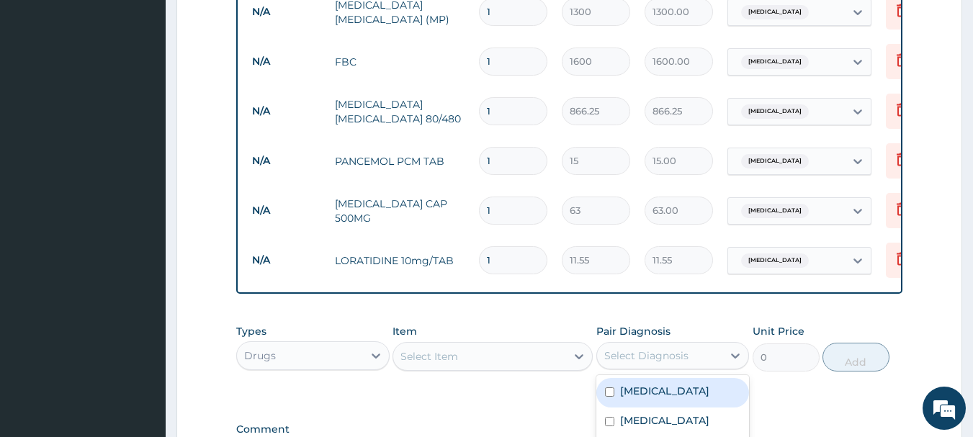
scroll to position [842, 0]
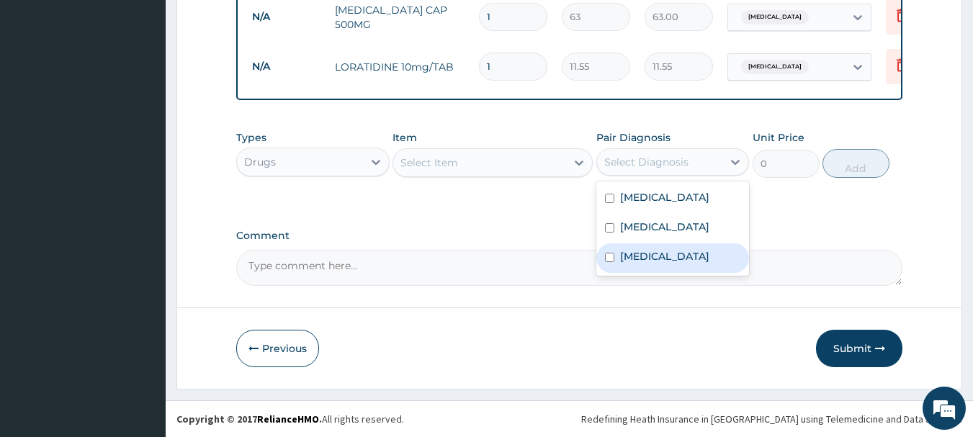
click at [644, 264] on label "[MEDICAL_DATA]" at bounding box center [664, 256] width 89 height 14
checkbox input "true"
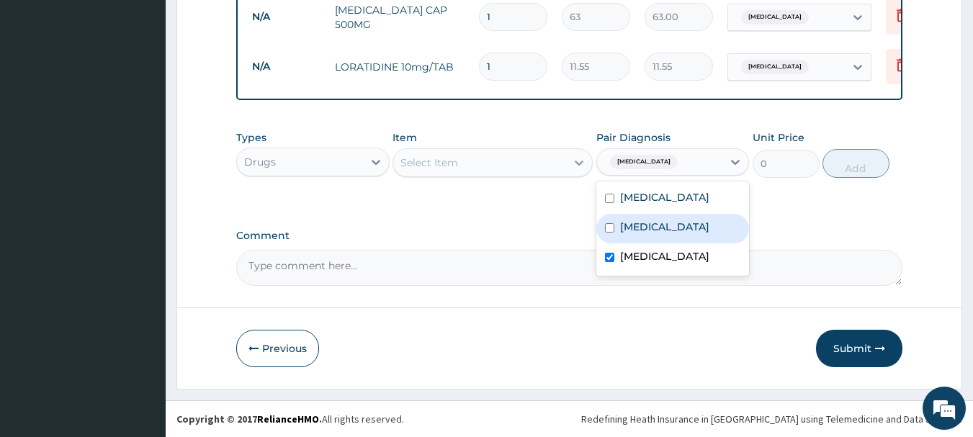
click at [580, 165] on icon at bounding box center [579, 163] width 9 height 5
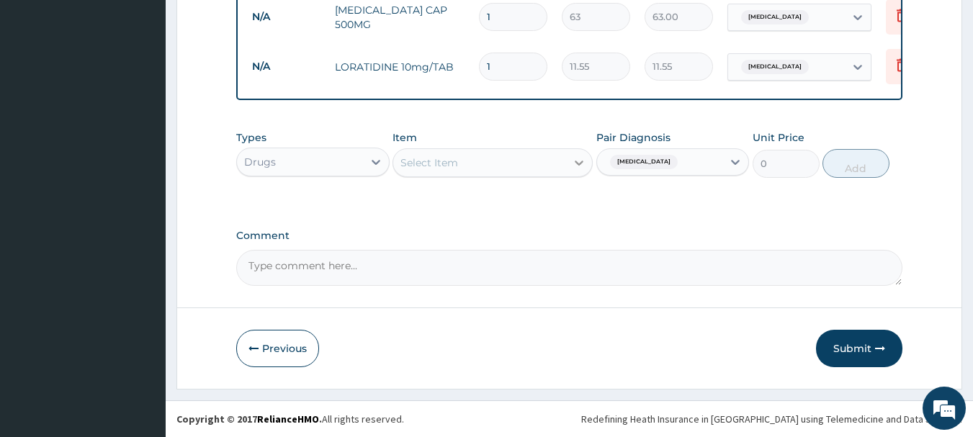
click at [579, 164] on icon at bounding box center [579, 163] width 9 height 5
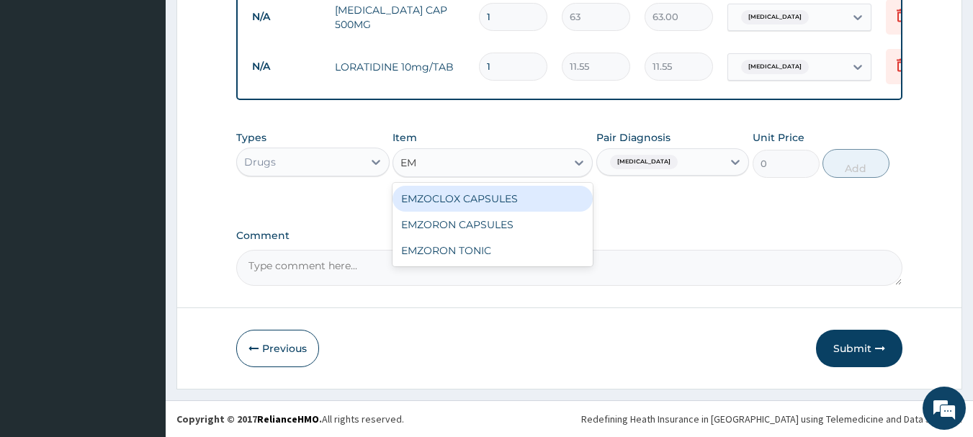
type input "E"
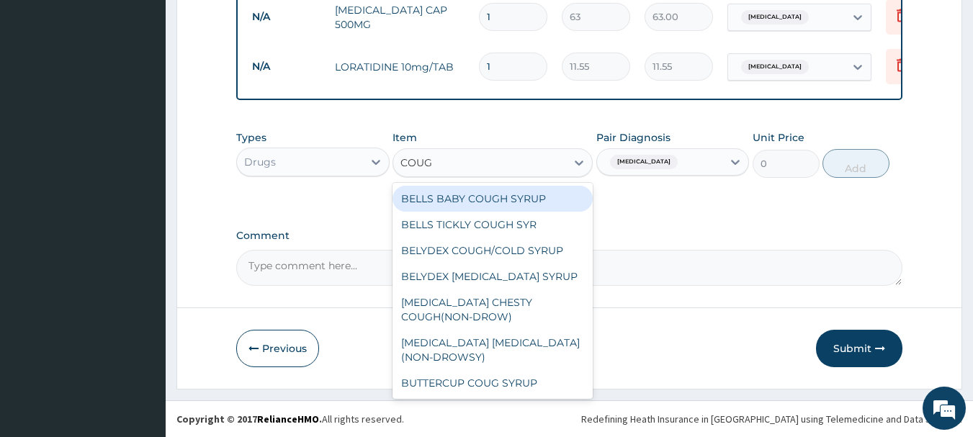
type input "COUGH"
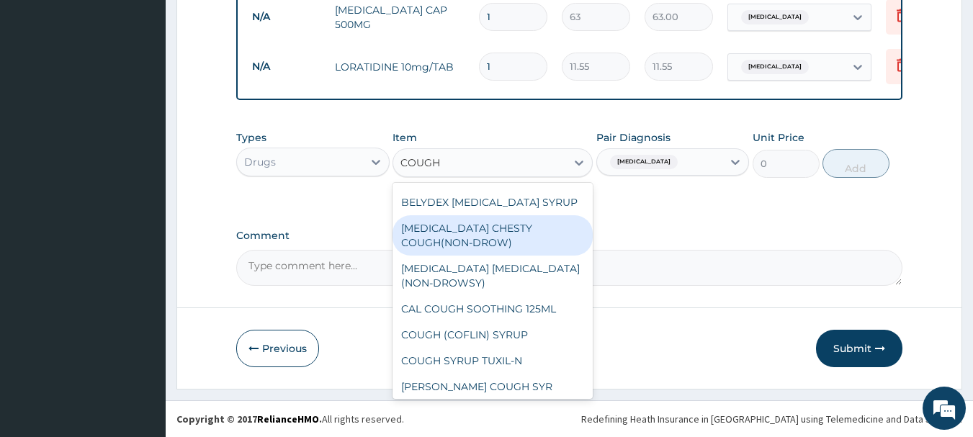
scroll to position [78, 0]
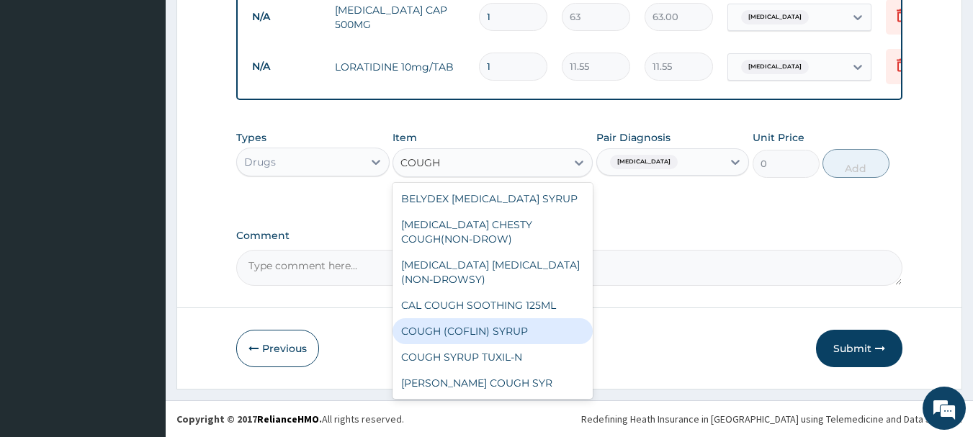
click at [474, 329] on div "COUGH (COFLIN) SYRUP" at bounding box center [493, 331] width 200 height 26
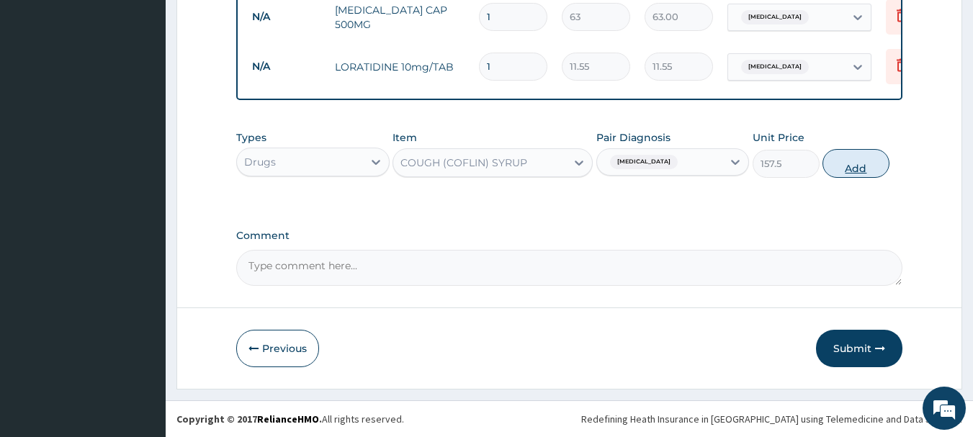
click at [865, 169] on button "Add" at bounding box center [856, 163] width 67 height 29
type input "0"
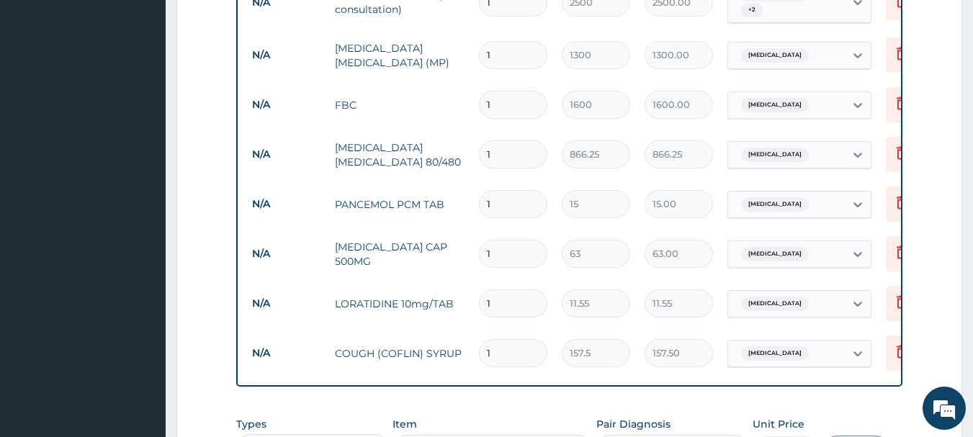
scroll to position [583, 0]
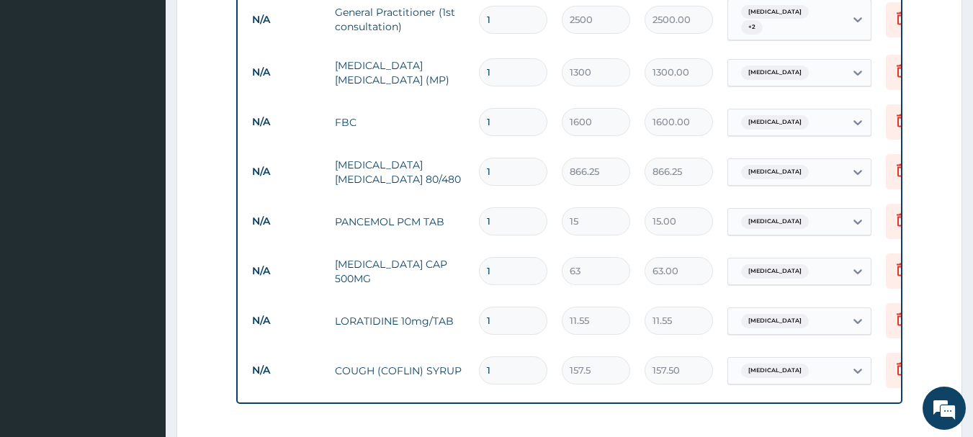
click at [504, 169] on input "1" at bounding box center [513, 172] width 68 height 28
type input "0.00"
type input "6"
type input "5197.50"
type input "6"
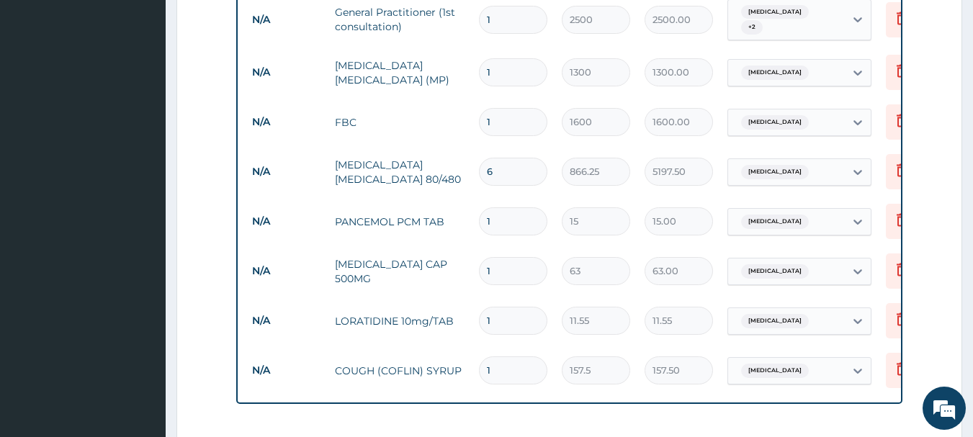
click at [498, 218] on input "1" at bounding box center [513, 222] width 68 height 28
type input "18"
type input "270.00"
type input "18"
click at [496, 267] on input "1" at bounding box center [513, 271] width 68 height 28
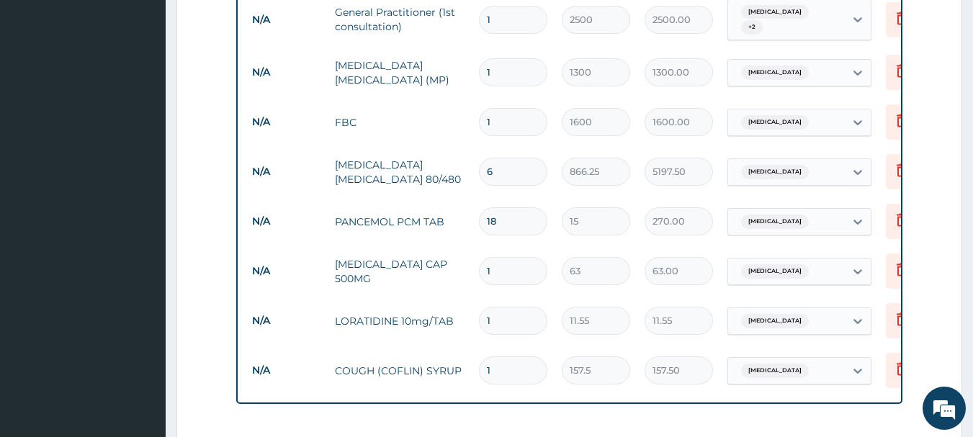
type input "15"
type input "945.00"
type input "15"
click at [499, 321] on input "1" at bounding box center [513, 321] width 68 height 28
type input "0.00"
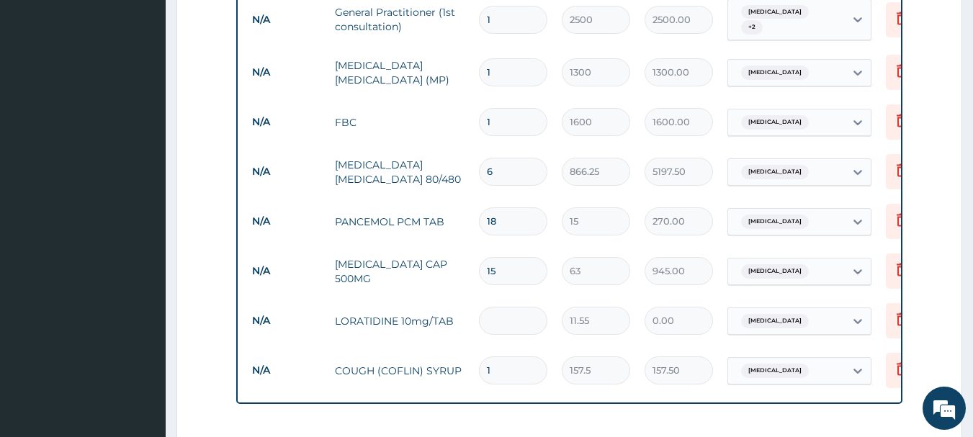
type input "5"
type input "57.75"
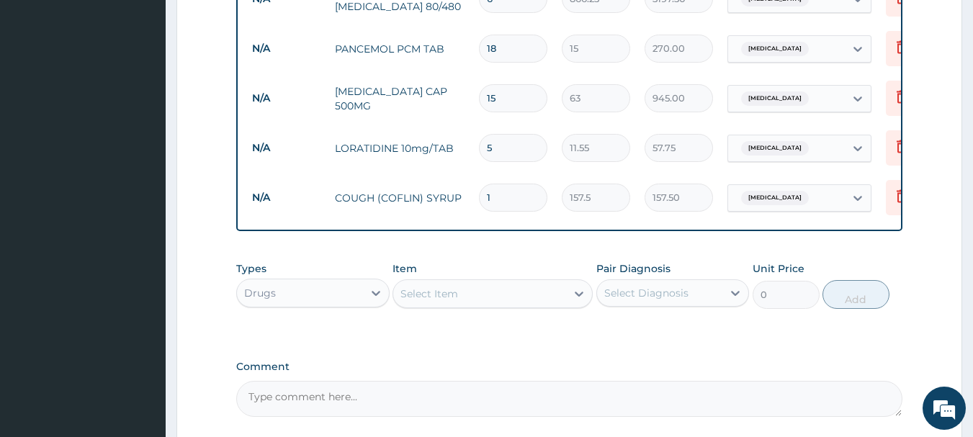
scroll to position [892, 0]
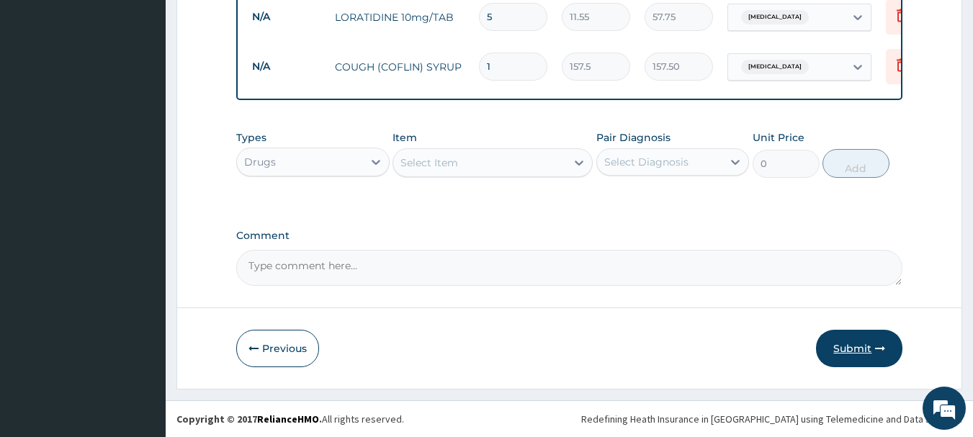
type input "5"
click at [852, 352] on button "Submit" at bounding box center [859, 348] width 86 height 37
click at [857, 352] on button "Submit" at bounding box center [859, 348] width 86 height 37
click at [883, 349] on icon "button" at bounding box center [880, 349] width 10 height 10
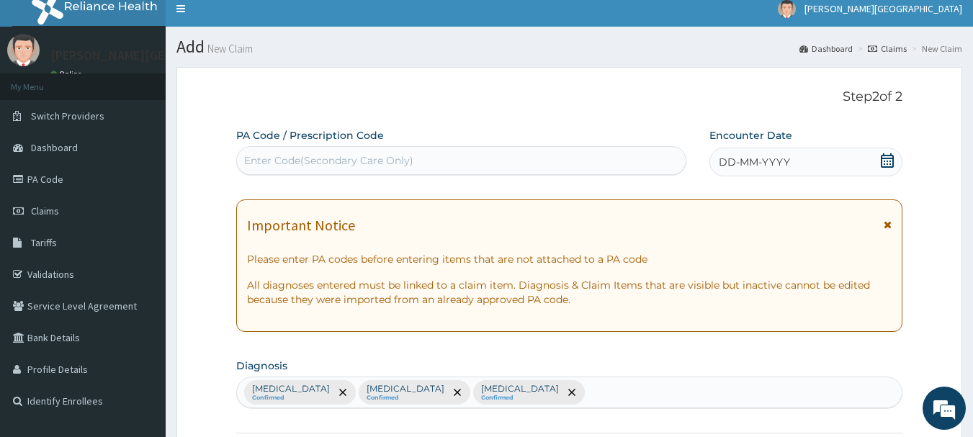
scroll to position [0, 0]
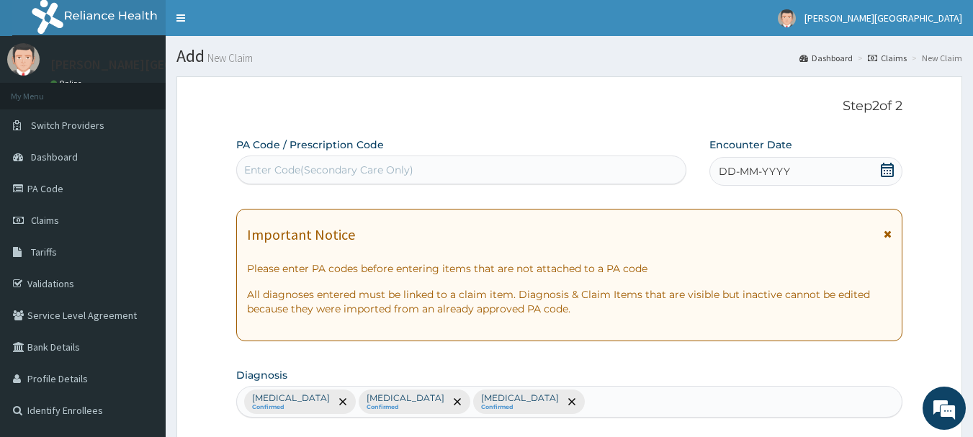
click at [888, 174] on icon at bounding box center [888, 170] width 14 height 14
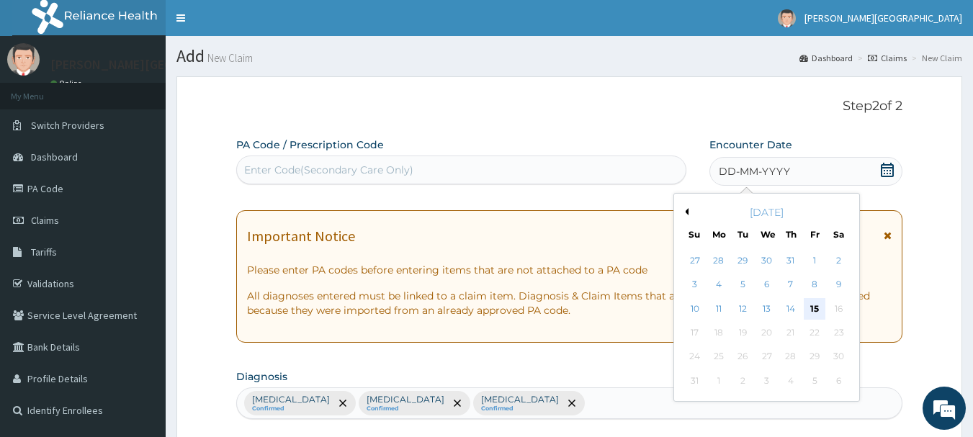
click at [813, 309] on div "15" at bounding box center [815, 309] width 22 height 22
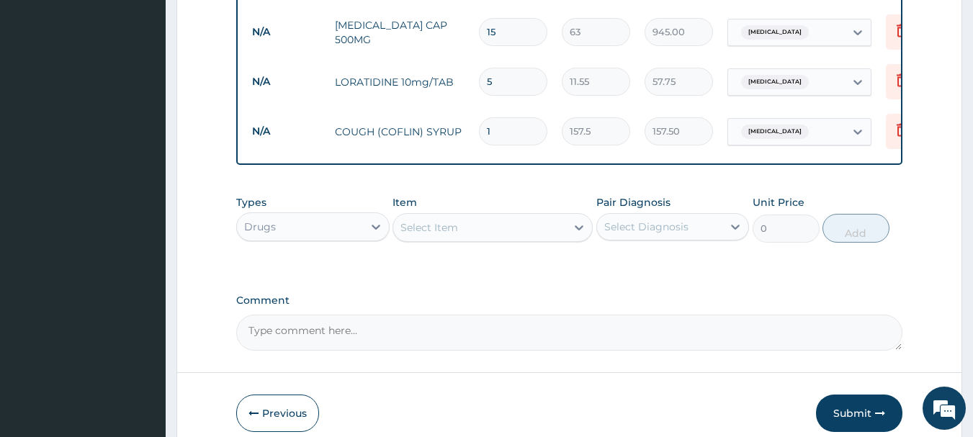
scroll to position [892, 0]
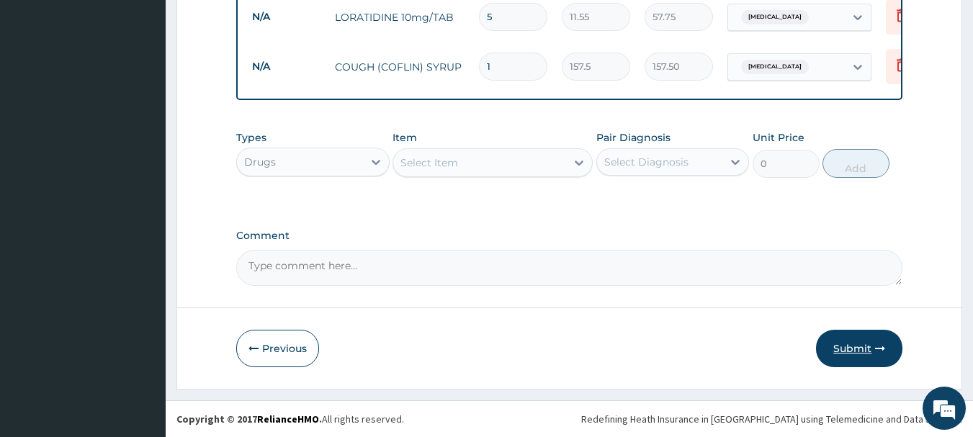
click at [855, 355] on button "Submit" at bounding box center [859, 348] width 86 height 37
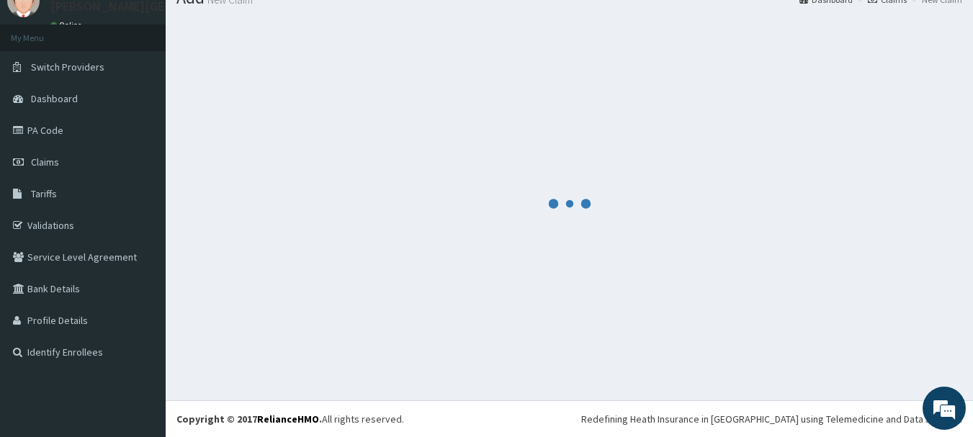
scroll to position [58, 0]
drag, startPoint x: 301, startPoint y: 179, endPoint x: 244, endPoint y: 165, distance: 58.5
click at [244, 165] on div at bounding box center [570, 204] width 786 height 372
